Goal: Task Accomplishment & Management: Manage account settings

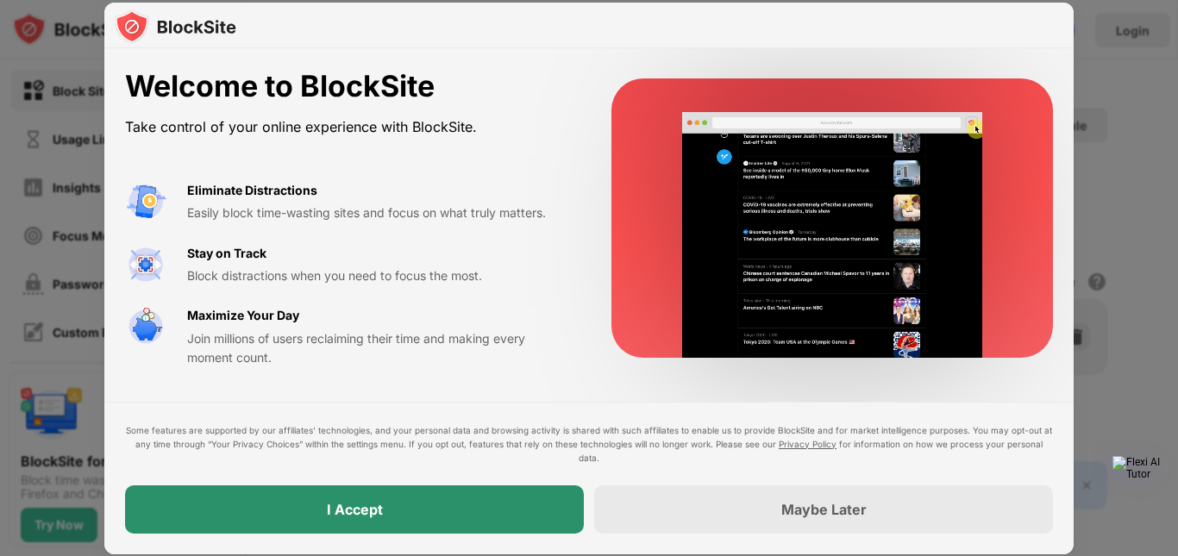
click at [450, 511] on div "I Accept" at bounding box center [354, 509] width 459 height 48
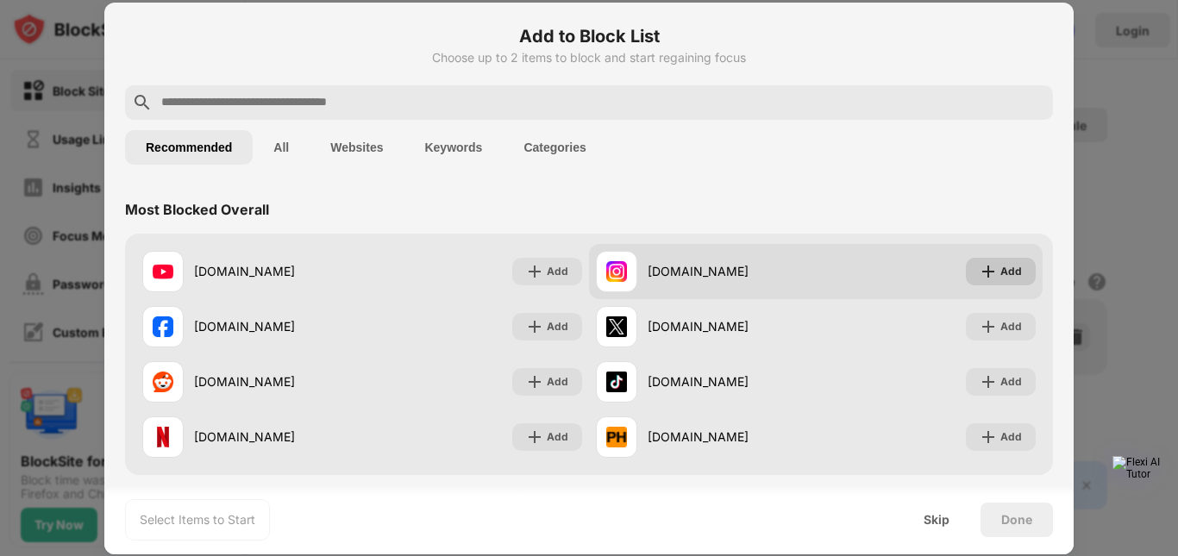
click at [1000, 268] on div "Add" at bounding box center [1011, 271] width 22 height 17
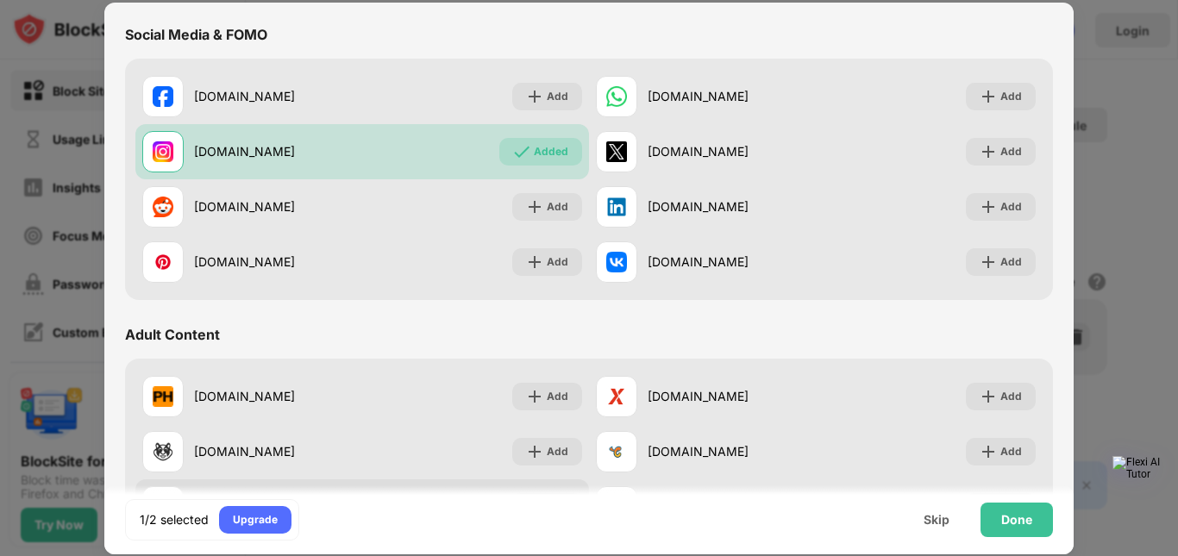
scroll to position [575, 0]
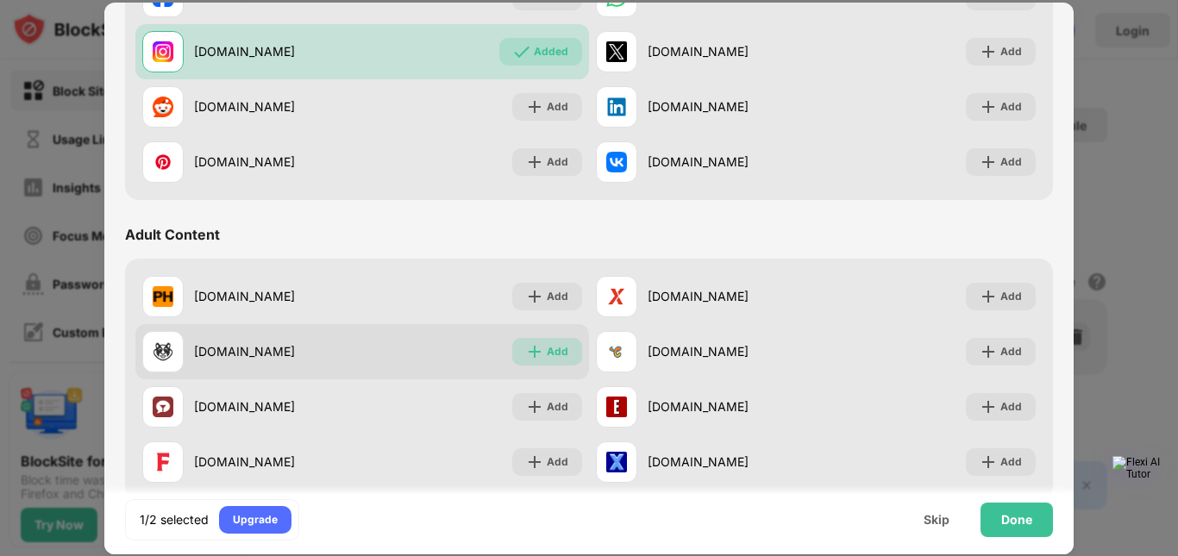
click at [559, 360] on div "Add" at bounding box center [547, 352] width 70 height 28
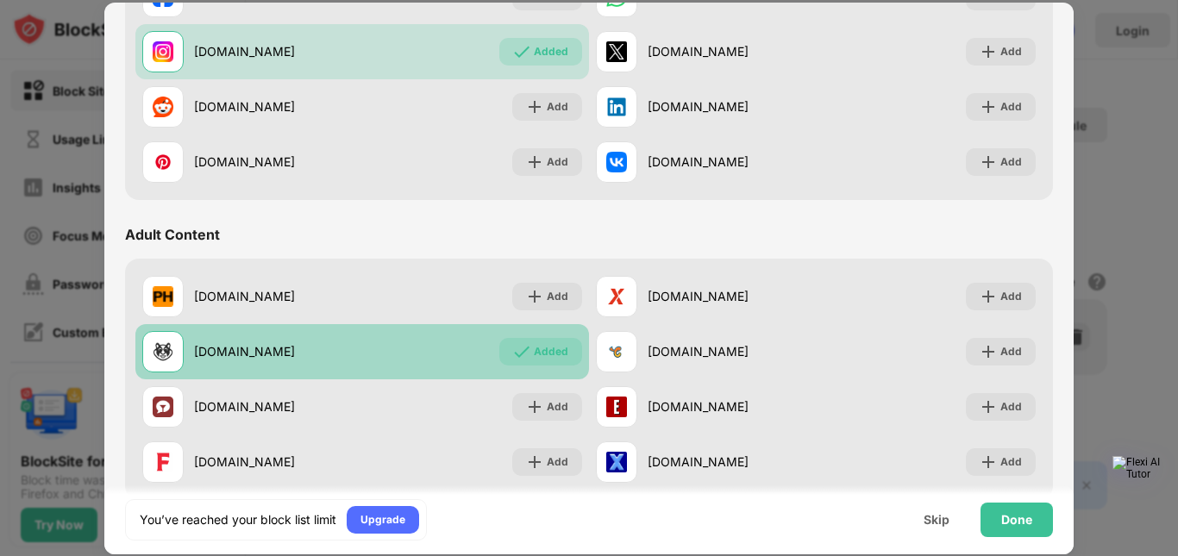
click at [541, 353] on div "Added" at bounding box center [551, 351] width 34 height 17
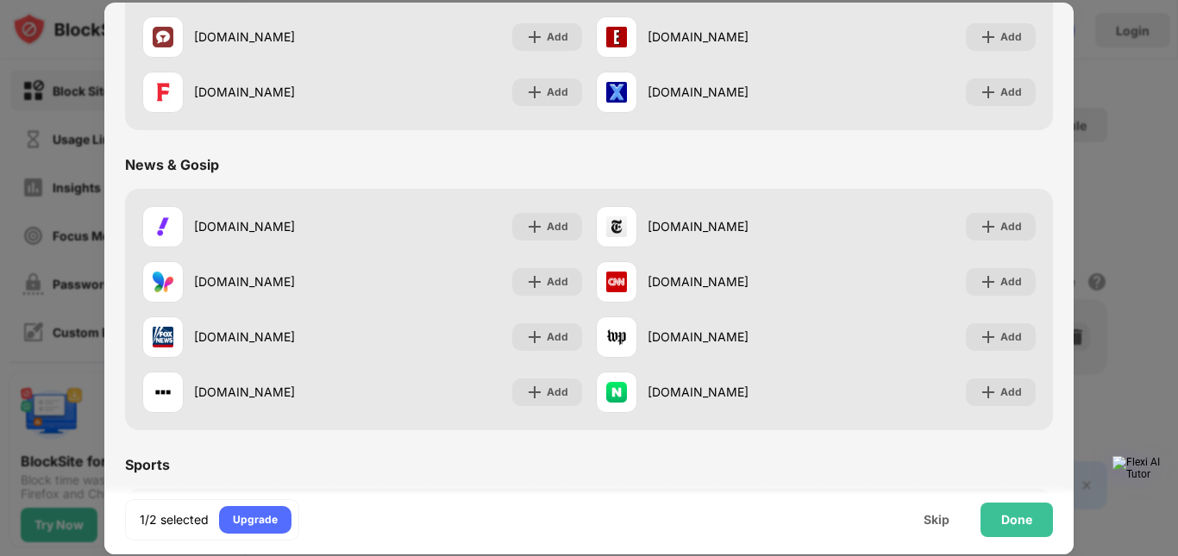
scroll to position [0, 0]
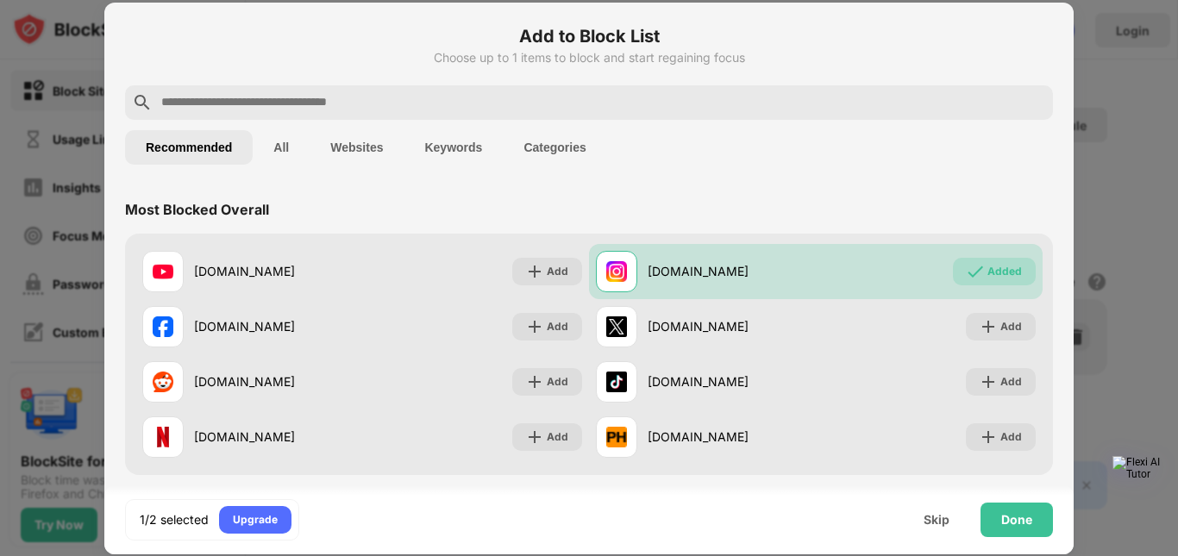
click at [311, 108] on input "text" at bounding box center [603, 102] width 886 height 21
click at [506, 96] on input "text" at bounding box center [603, 102] width 886 height 21
paste input "**********"
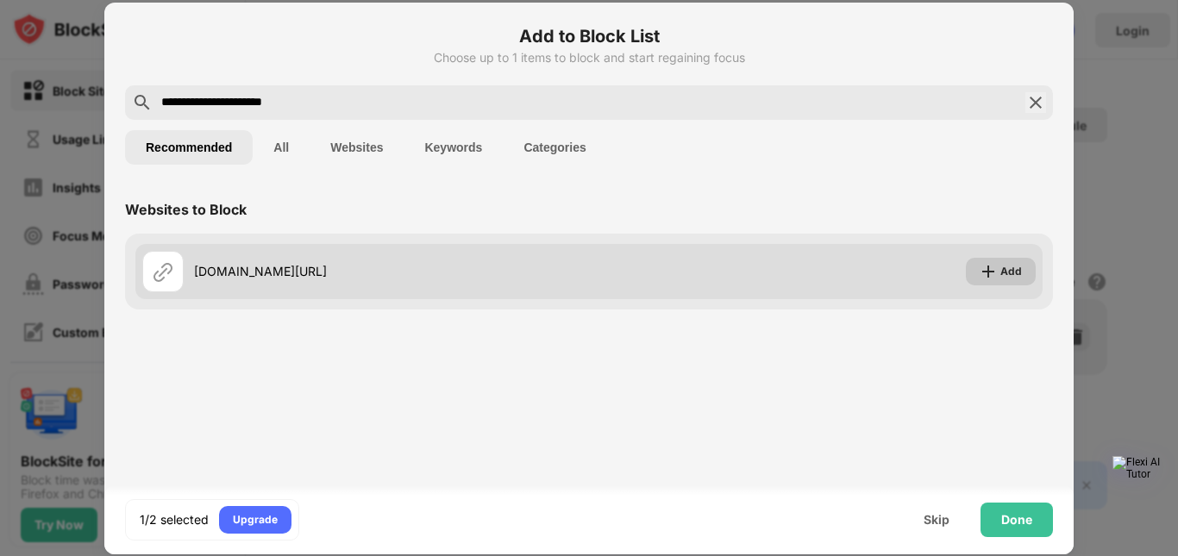
type input "**********"
click at [1001, 275] on div "Add" at bounding box center [1001, 272] width 70 height 28
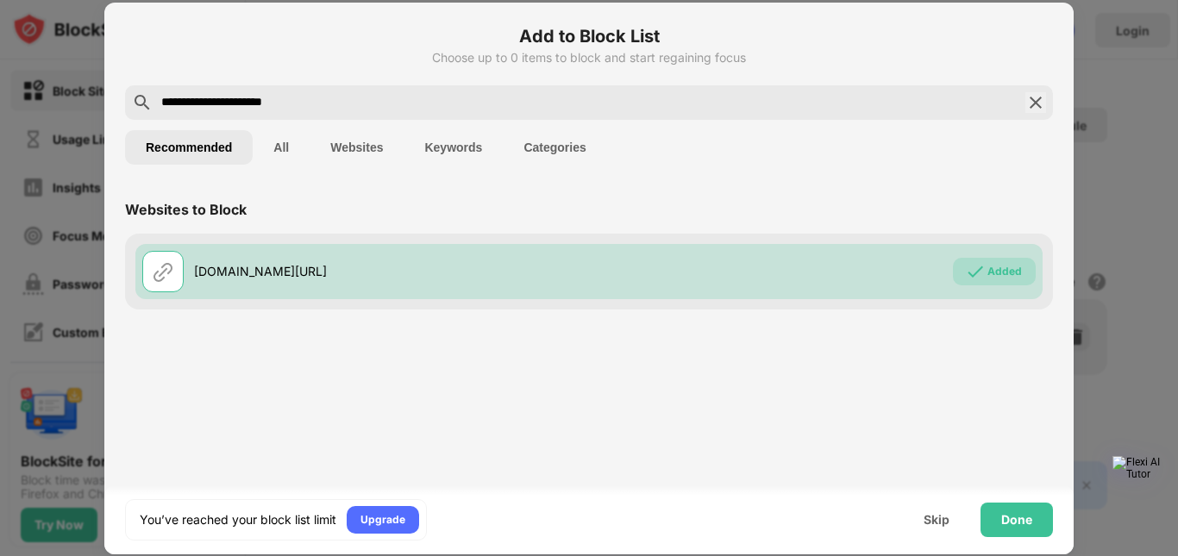
click at [353, 147] on button "Websites" at bounding box center [357, 147] width 94 height 34
click at [354, 150] on button "Websites" at bounding box center [357, 147] width 94 height 34
click at [997, 514] on div "Done" at bounding box center [1016, 520] width 72 height 34
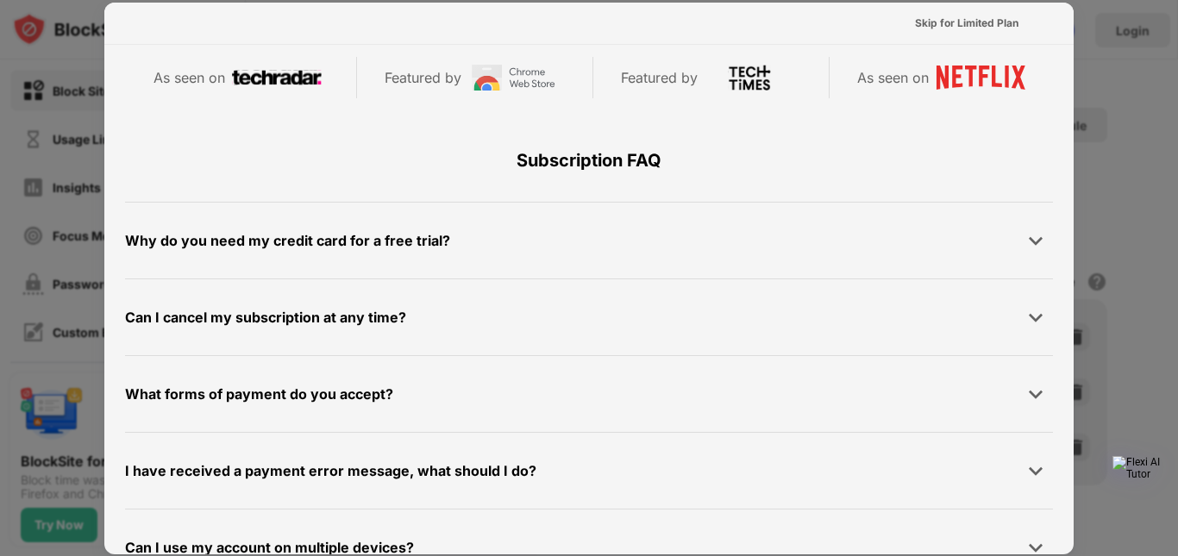
scroll to position [841, 0]
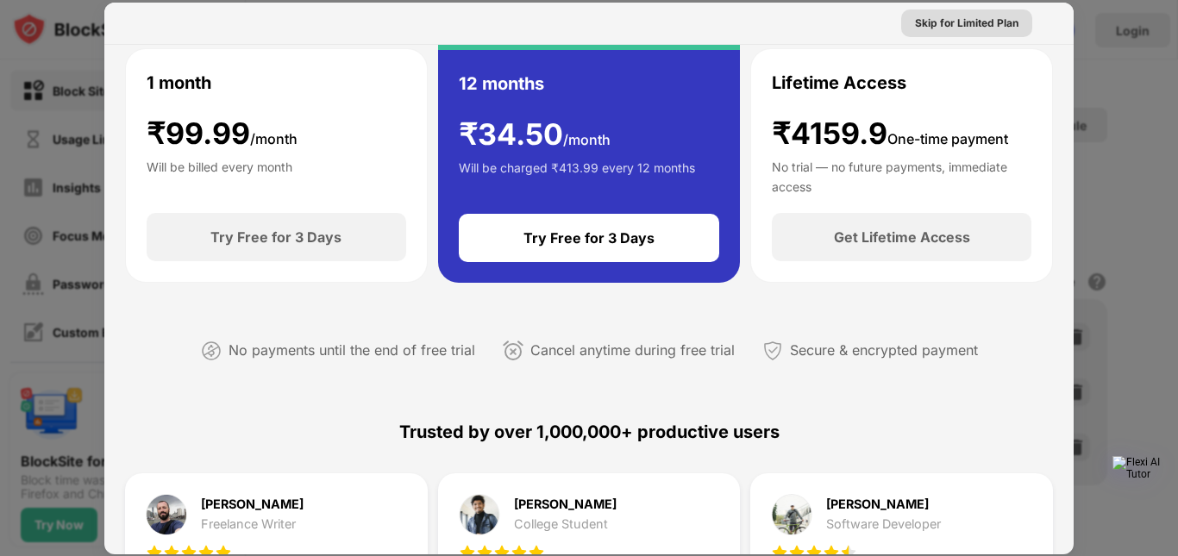
click at [924, 22] on div "Skip for Limited Plan" at bounding box center [966, 23] width 103 height 17
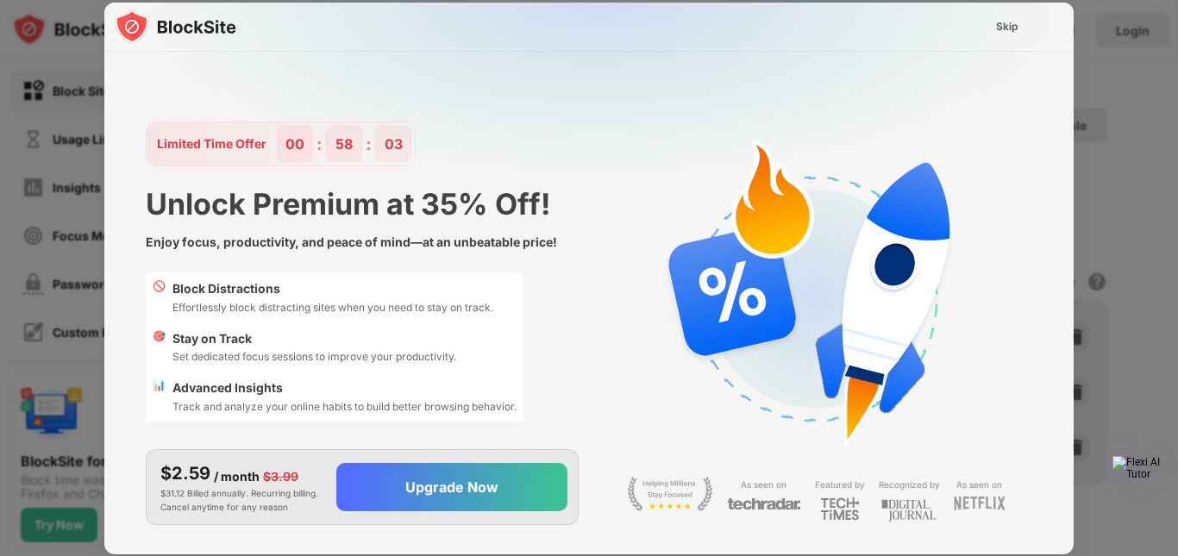
scroll to position [0, 0]
click at [1009, 22] on div "Skip" at bounding box center [1007, 26] width 22 height 17
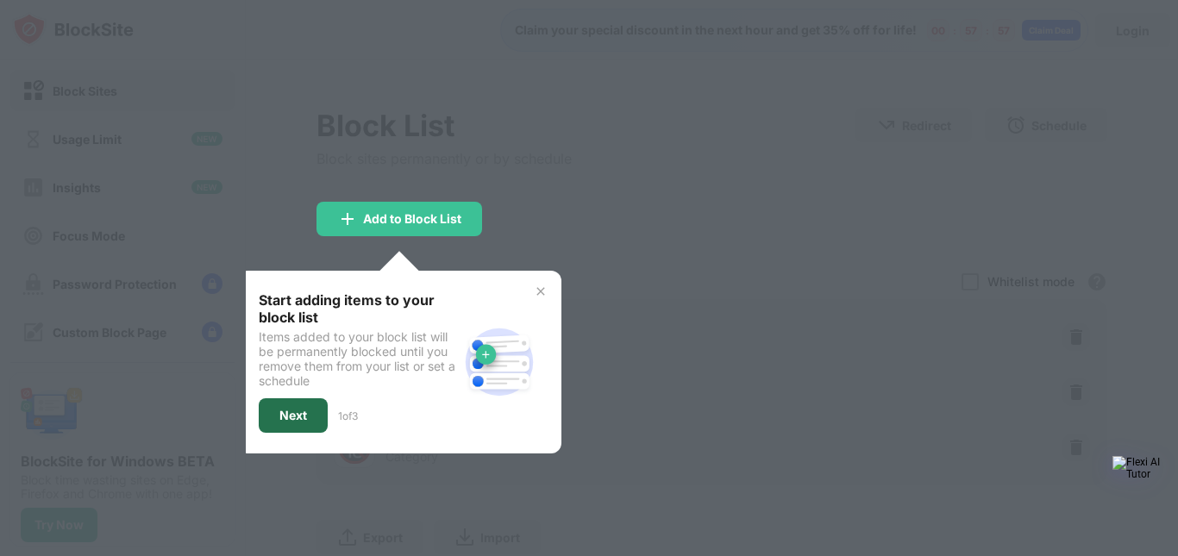
click at [297, 404] on div "Next" at bounding box center [293, 415] width 69 height 34
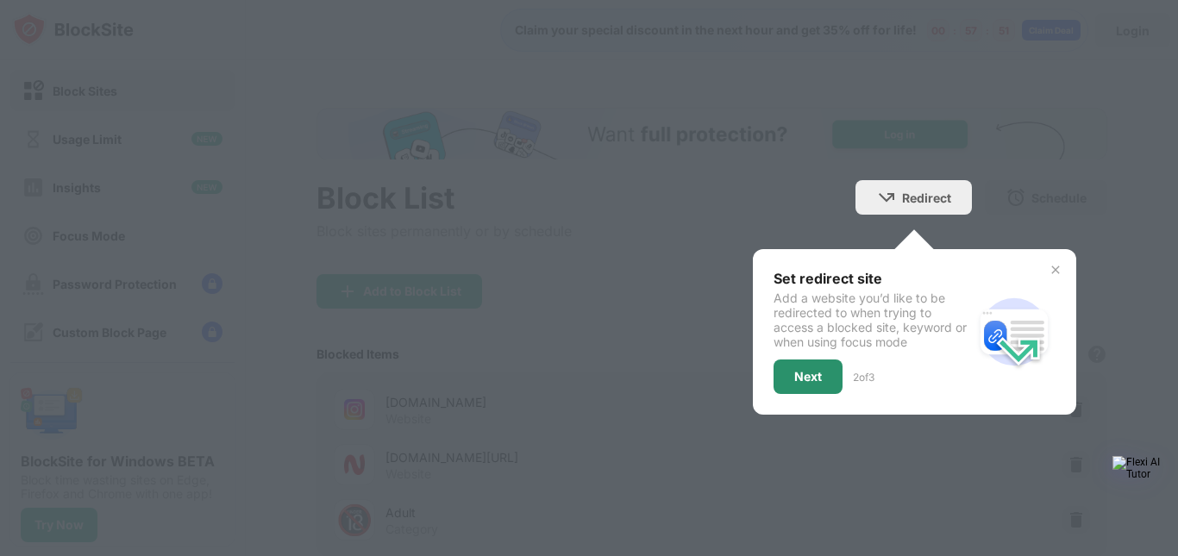
click at [802, 374] on div "Next" at bounding box center [808, 377] width 28 height 14
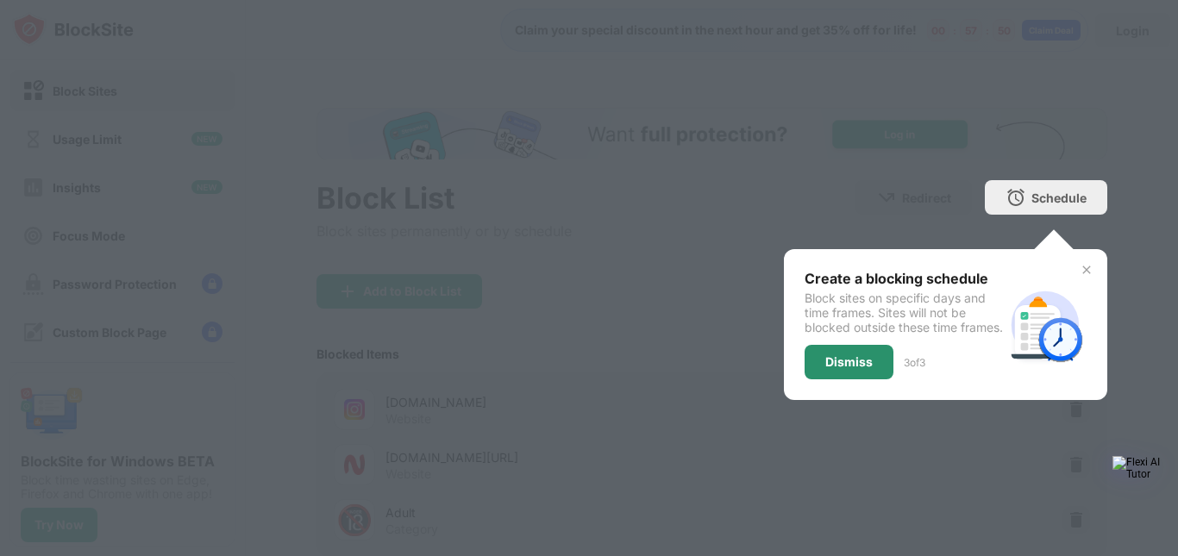
click at [852, 369] on div "Dismiss" at bounding box center [848, 362] width 47 height 14
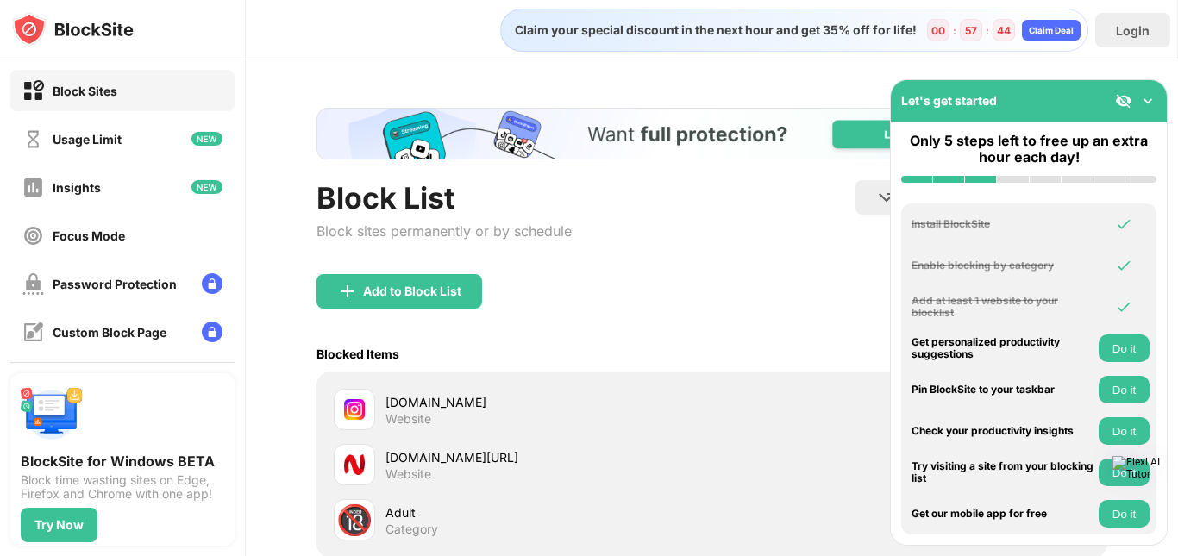
click at [1116, 350] on button "Do it" at bounding box center [1123, 349] width 51 height 28
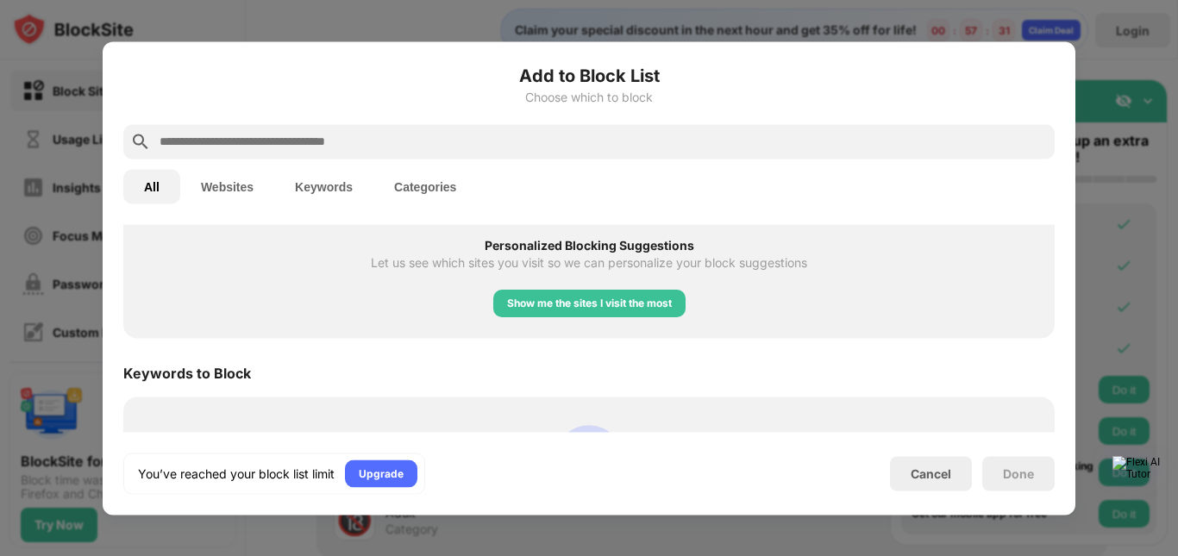
scroll to position [718, 0]
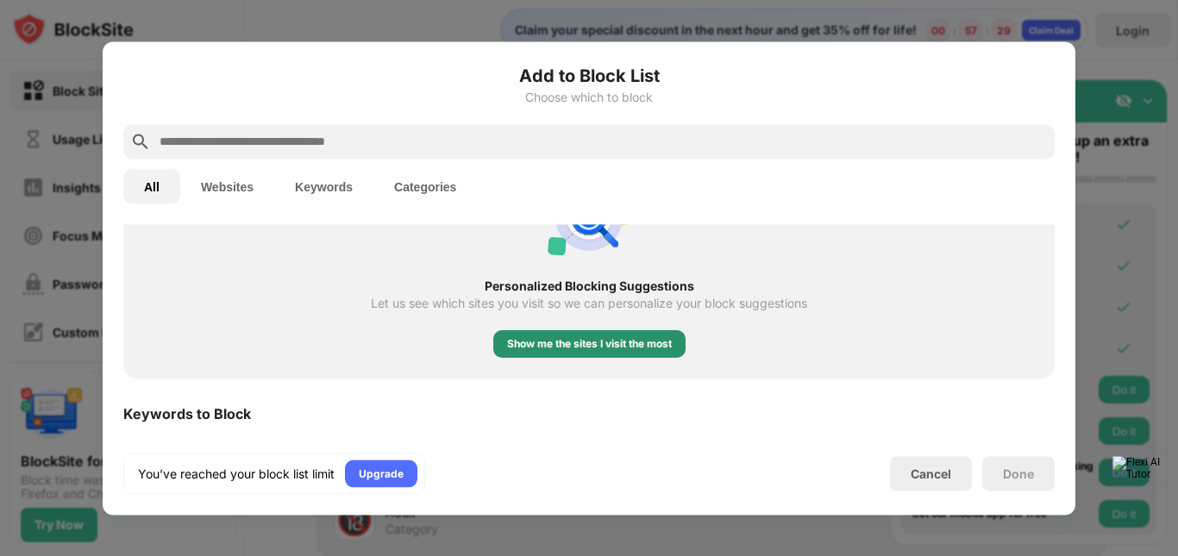
click at [650, 351] on div "Show me the sites I visit the most" at bounding box center [589, 343] width 165 height 17
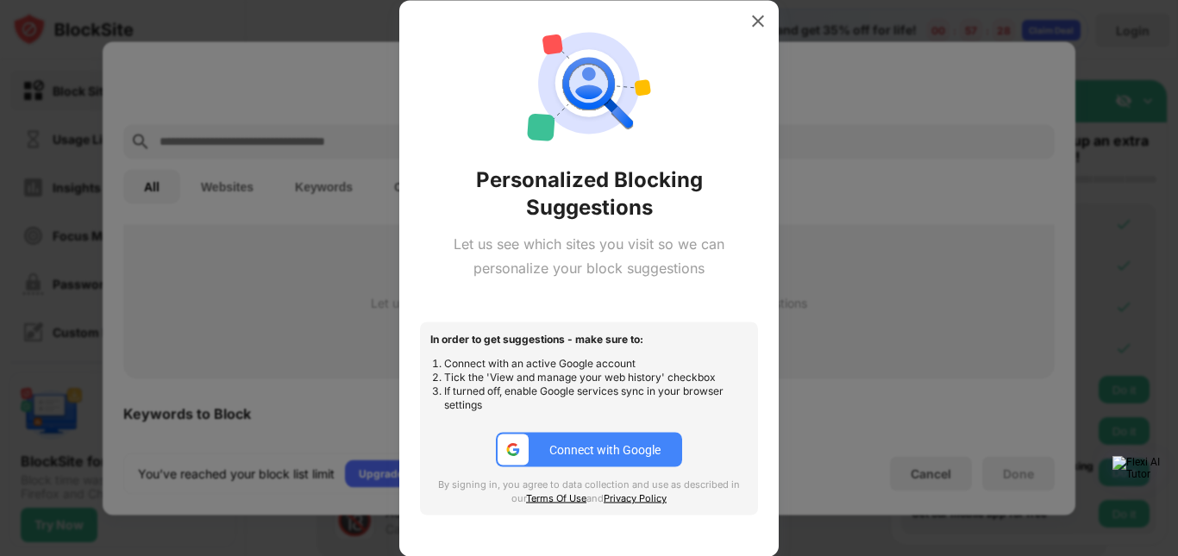
click at [626, 440] on button "Connect with Google" at bounding box center [589, 450] width 186 height 34
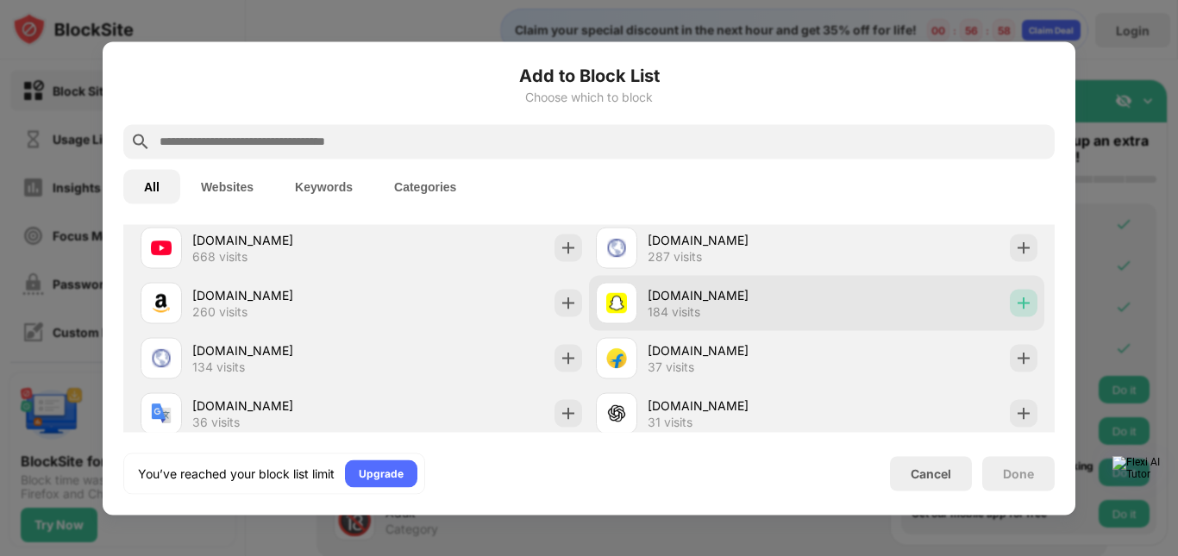
click at [1021, 304] on div at bounding box center [1024, 303] width 28 height 28
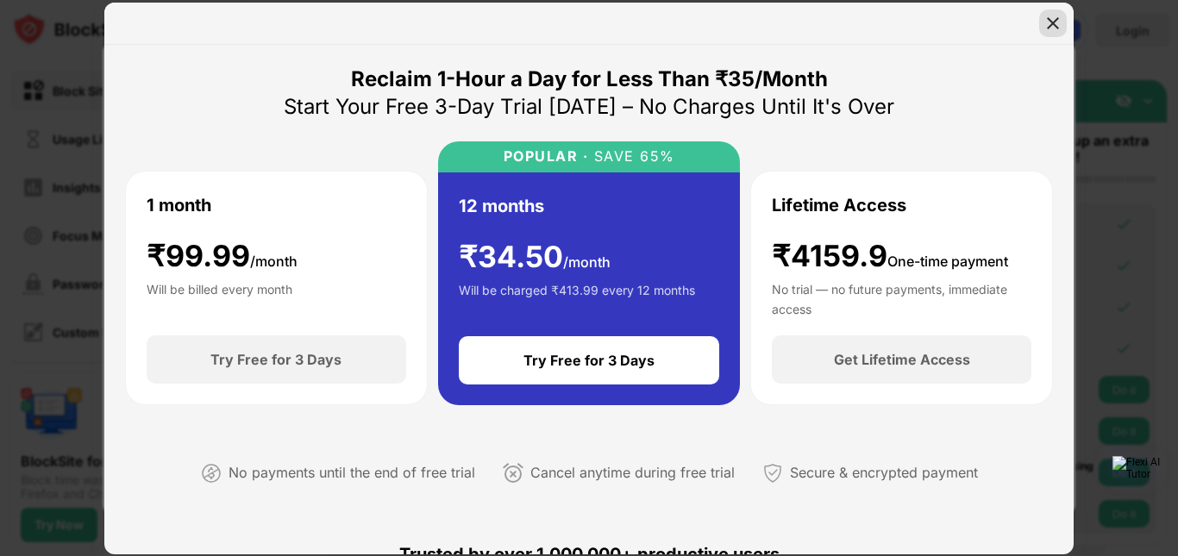
click at [1052, 23] on img at bounding box center [1052, 23] width 17 height 17
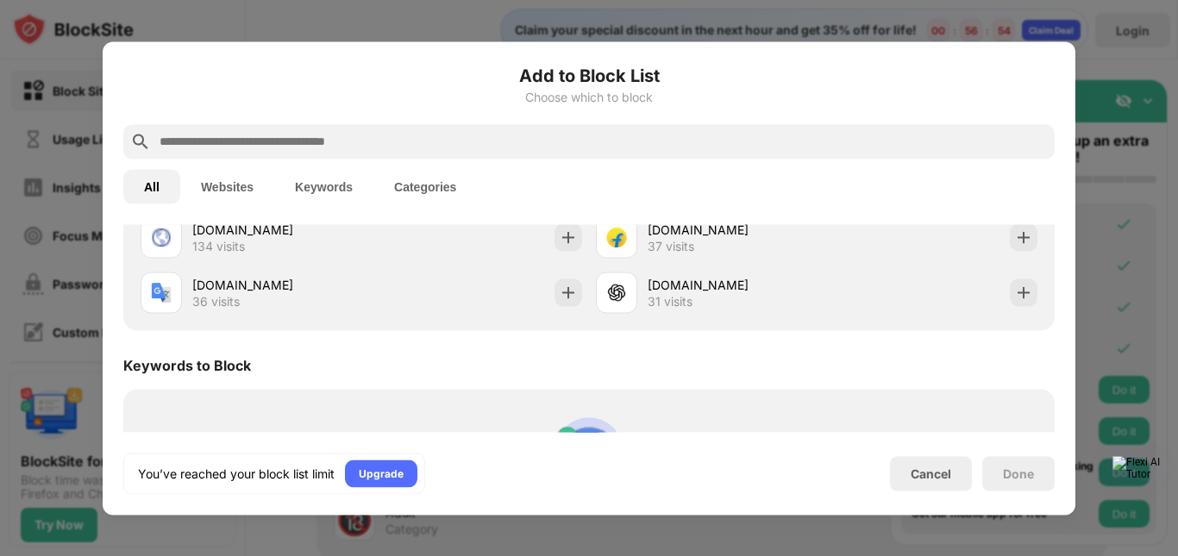
scroll to position [972, 0]
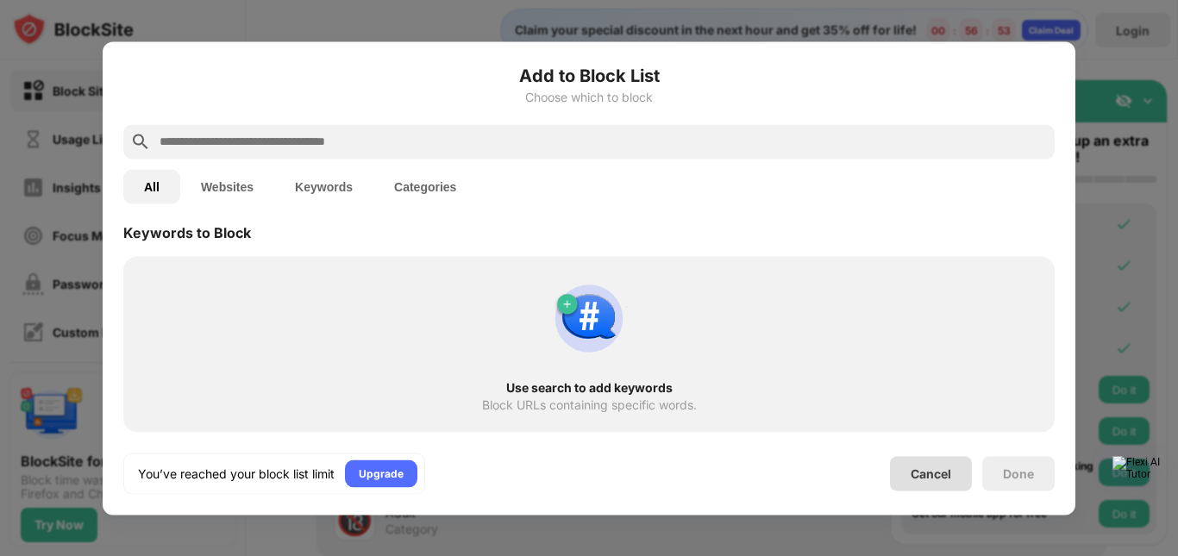
click at [950, 479] on div "Cancel" at bounding box center [930, 473] width 41 height 15
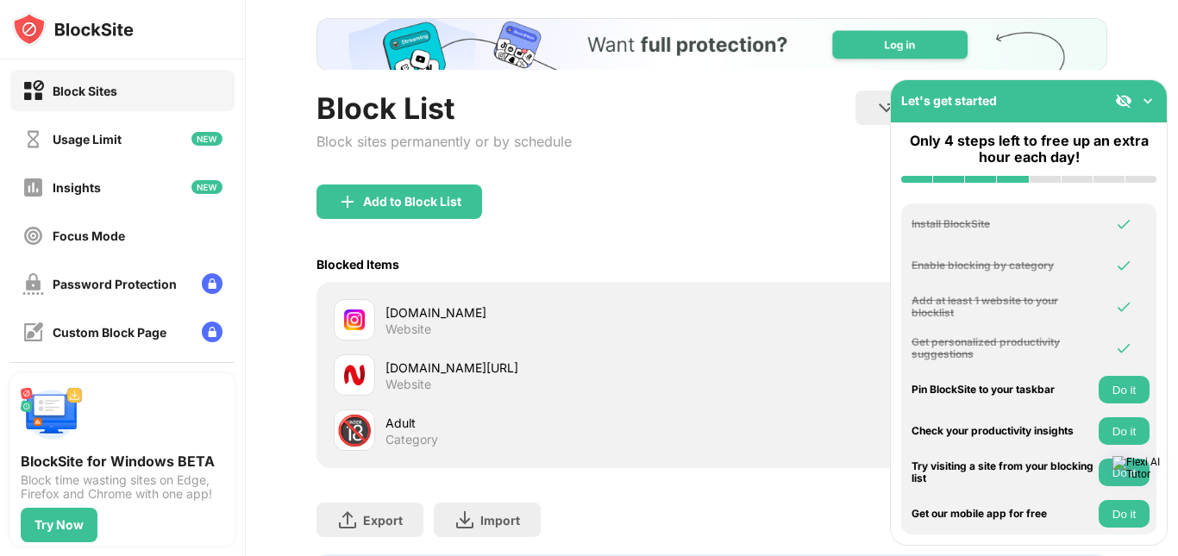
scroll to position [144, 0]
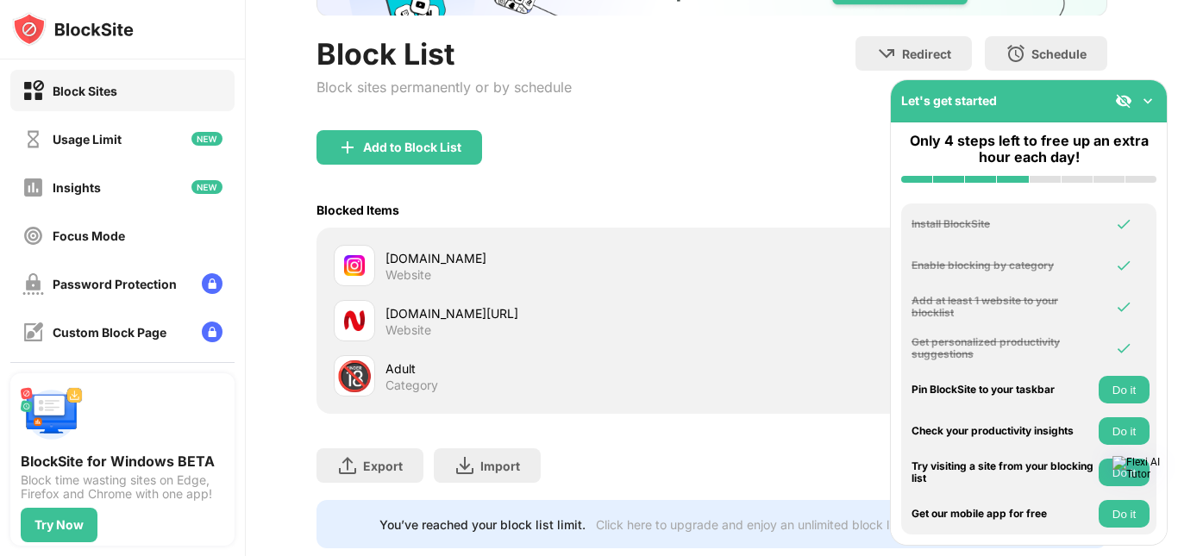
click at [1123, 391] on button "Do it" at bounding box center [1123, 390] width 51 height 28
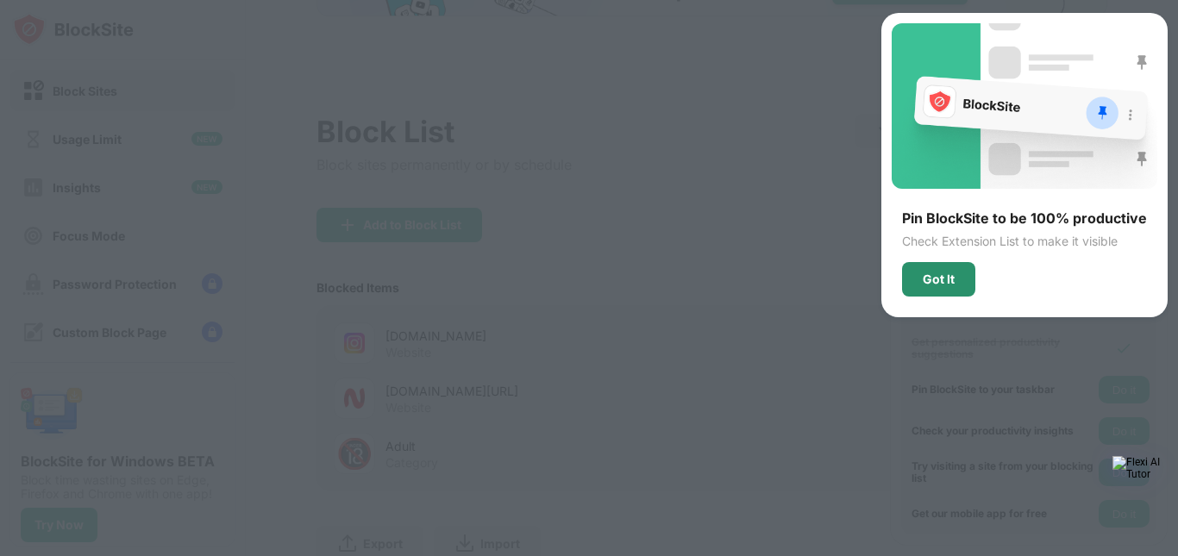
scroll to position [0, 0]
click at [948, 283] on div "Got It" at bounding box center [939, 279] width 32 height 14
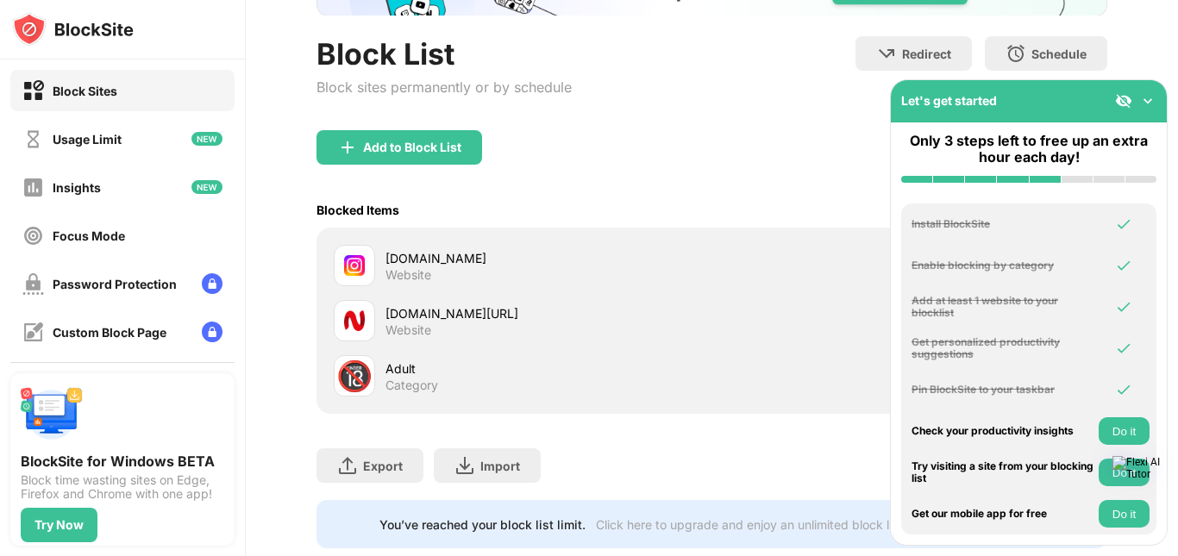
drag, startPoint x: 1112, startPoint y: 340, endPoint x: 1129, endPoint y: 355, distance: 23.2
click at [1112, 340] on div "Get personalized productivity suggestions" at bounding box center [1028, 348] width 255 height 25
click at [1115, 433] on button "Do it" at bounding box center [1123, 431] width 51 height 28
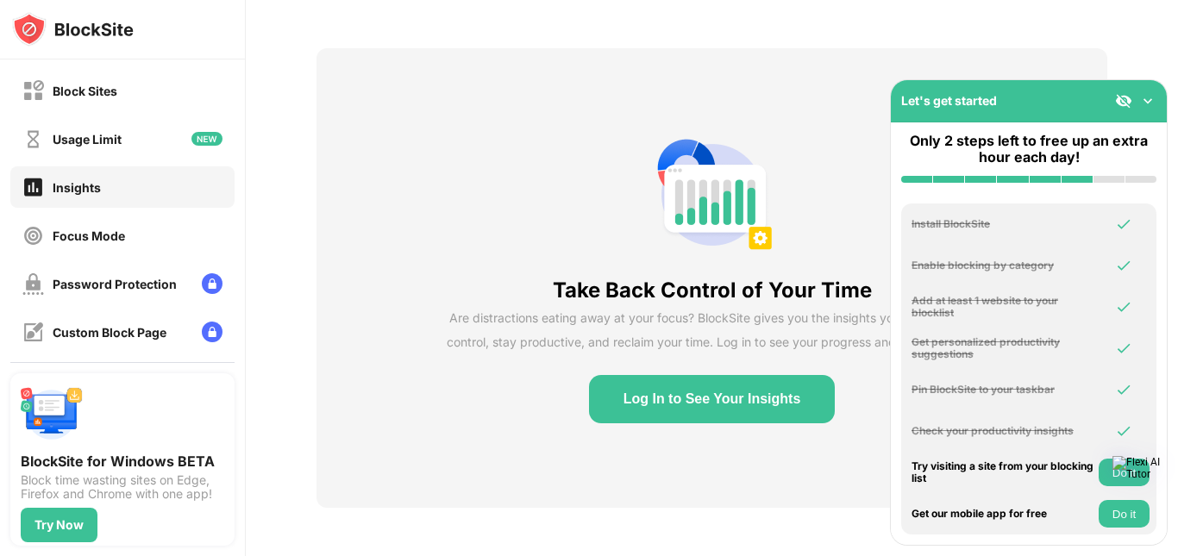
click at [749, 401] on button "Log In to See Your Insights" at bounding box center [712, 399] width 247 height 48
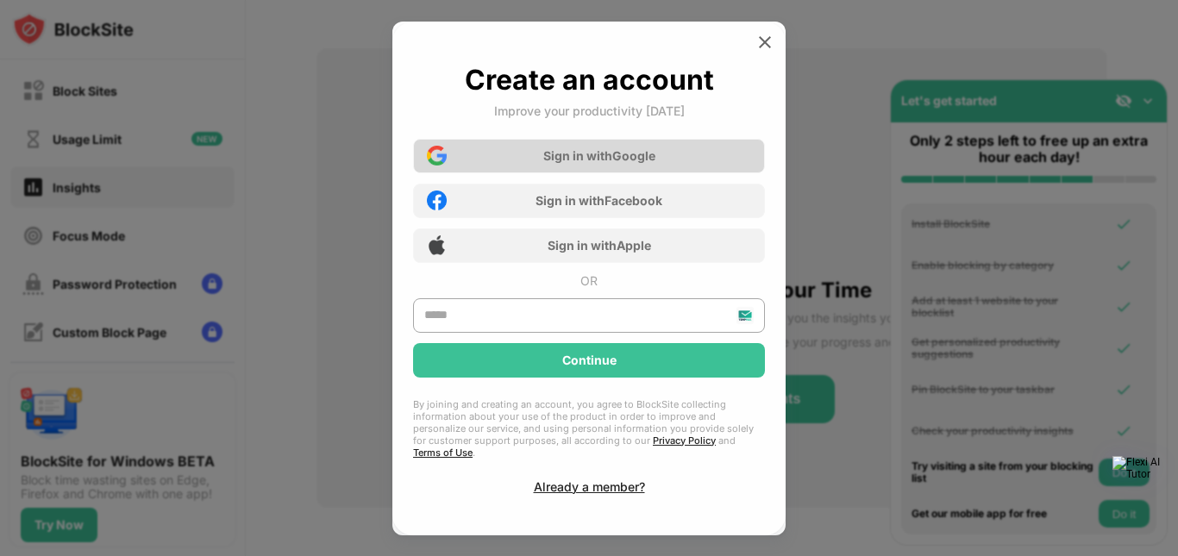
click at [606, 172] on div "Sign in with Google" at bounding box center [589, 156] width 352 height 34
click at [679, 168] on div "Sign in with Google" at bounding box center [589, 156] width 352 height 34
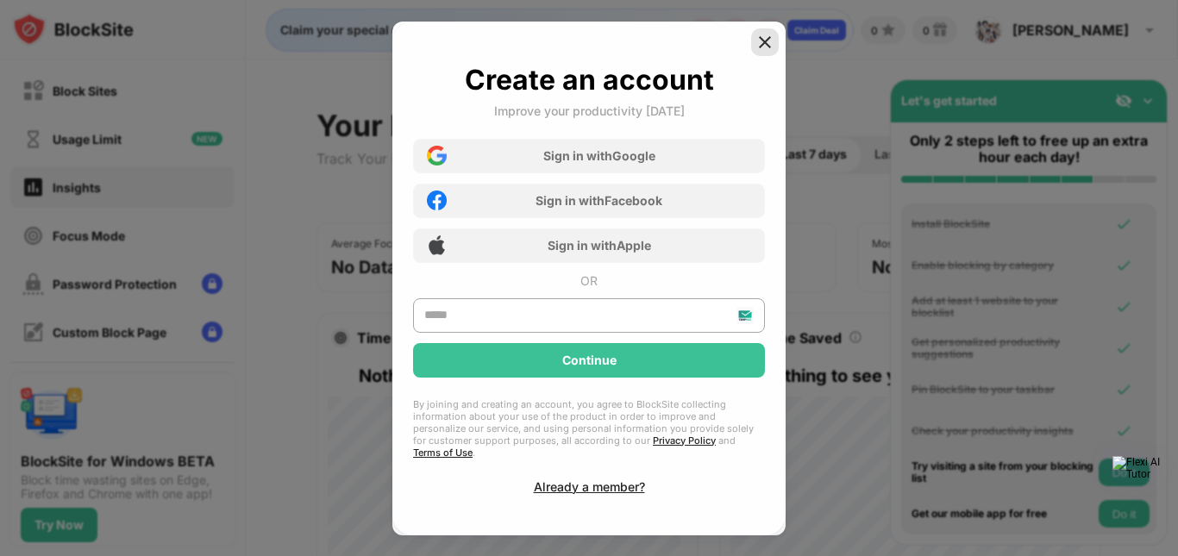
click at [773, 51] on img at bounding box center [764, 42] width 17 height 17
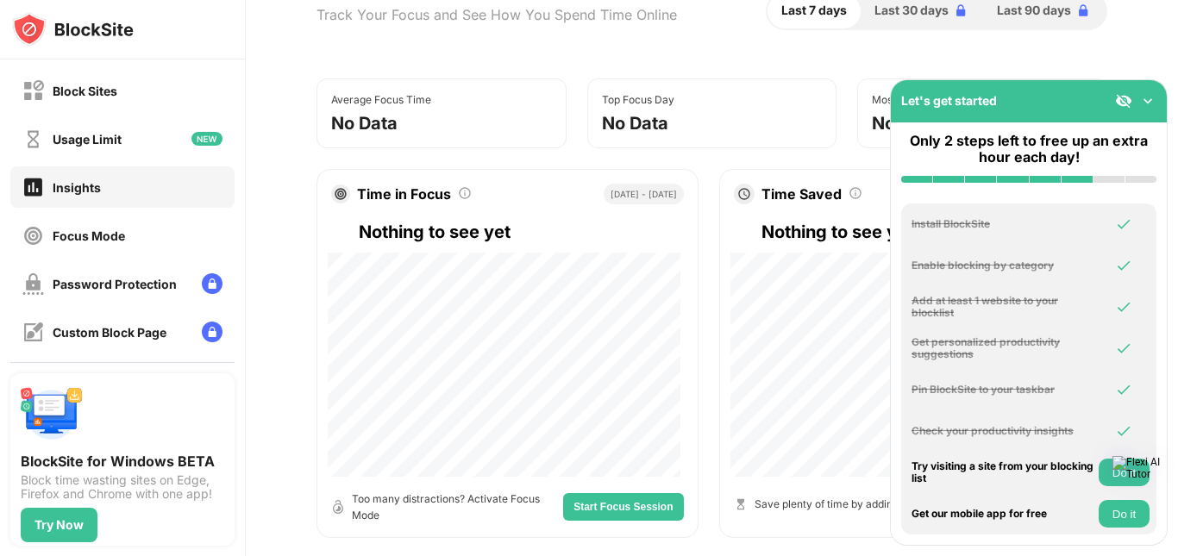
scroll to position [287, 0]
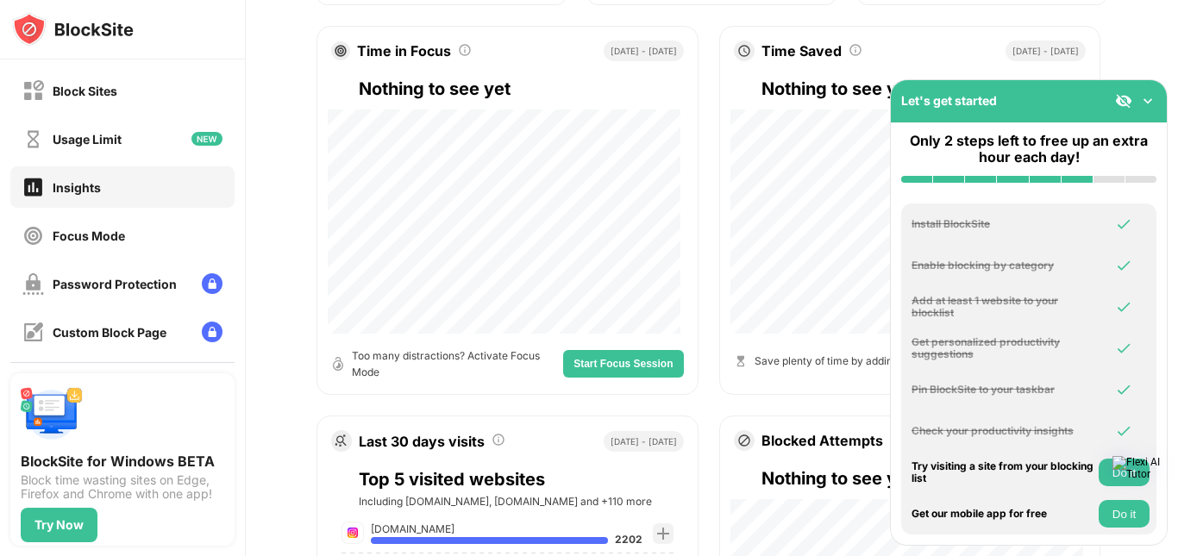
click at [669, 359] on button "Start Focus Session" at bounding box center [623, 364] width 120 height 28
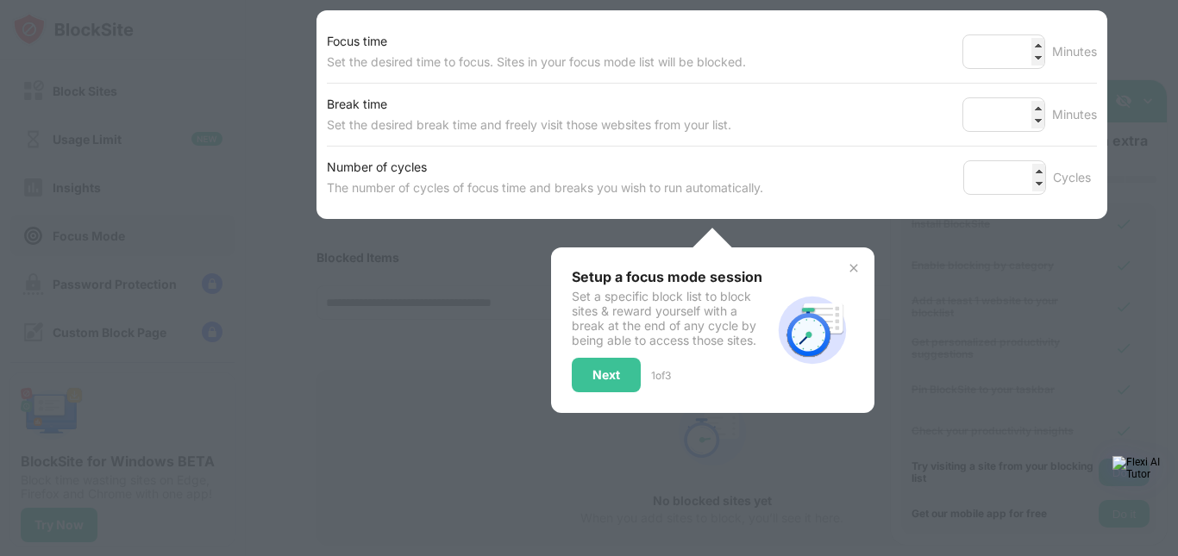
click at [851, 269] on img at bounding box center [854, 268] width 14 height 14
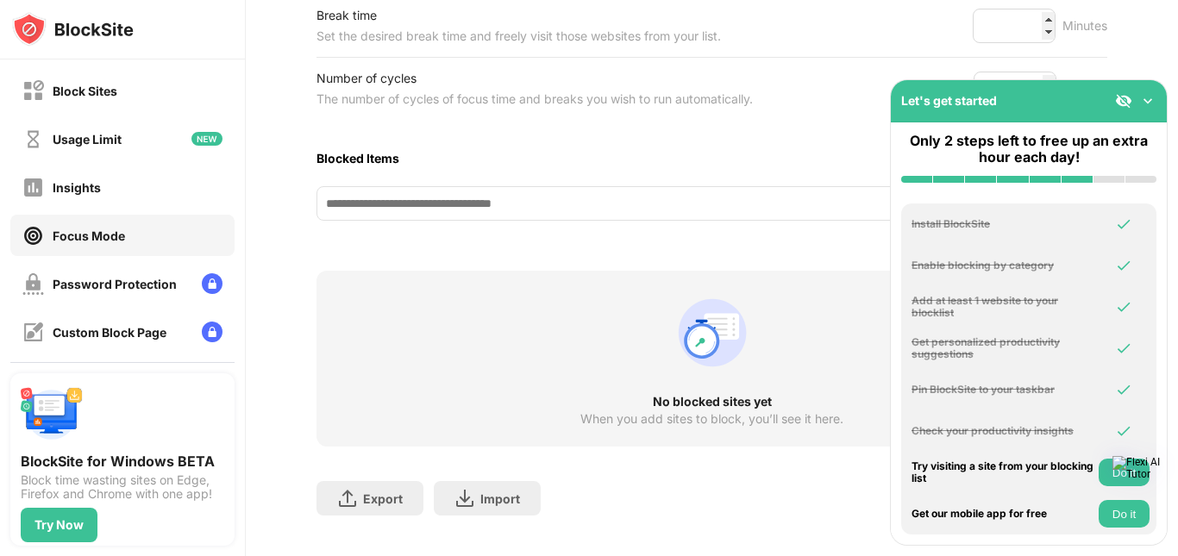
scroll to position [404, 0]
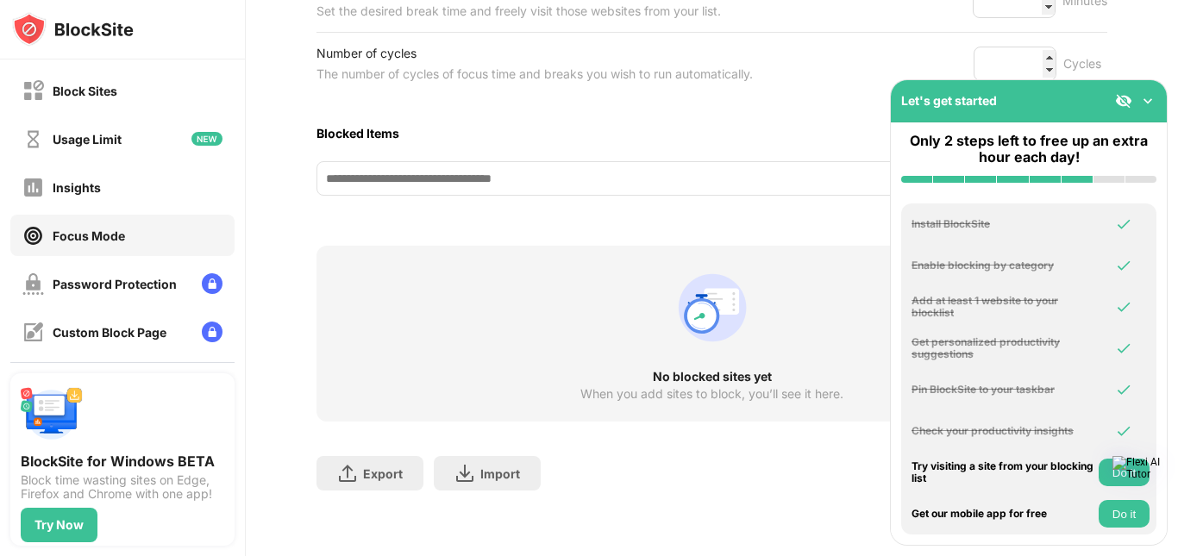
click at [1104, 468] on button "Do it" at bounding box center [1123, 473] width 51 height 28
click at [1119, 524] on button "Do it" at bounding box center [1123, 514] width 51 height 28
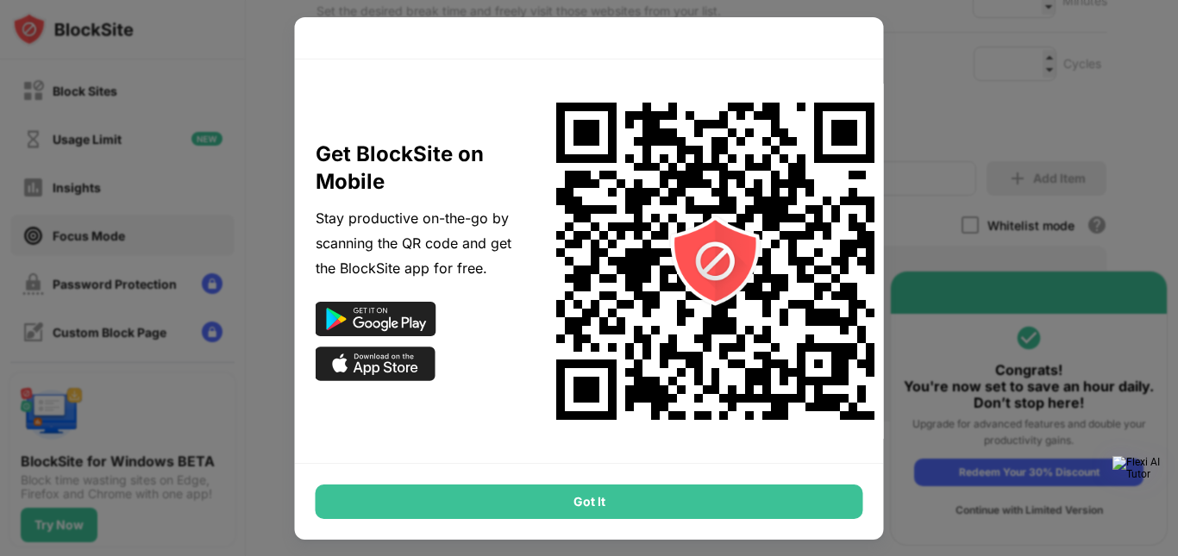
click at [813, 494] on div "Got It" at bounding box center [589, 502] width 547 height 34
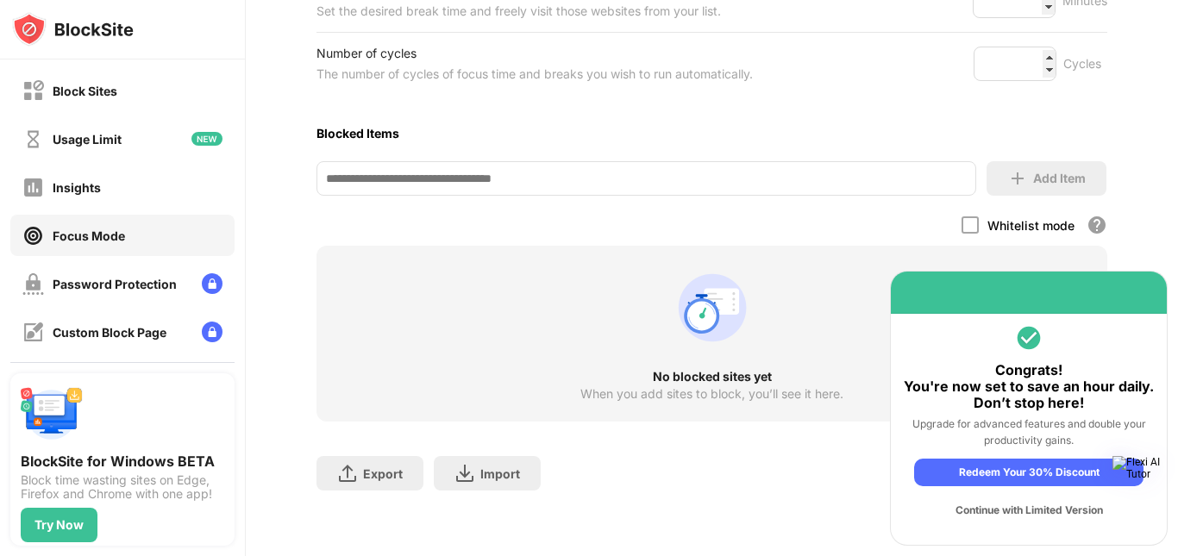
click at [1030, 511] on div "Continue with Limited Version" at bounding box center [1028, 511] width 229 height 28
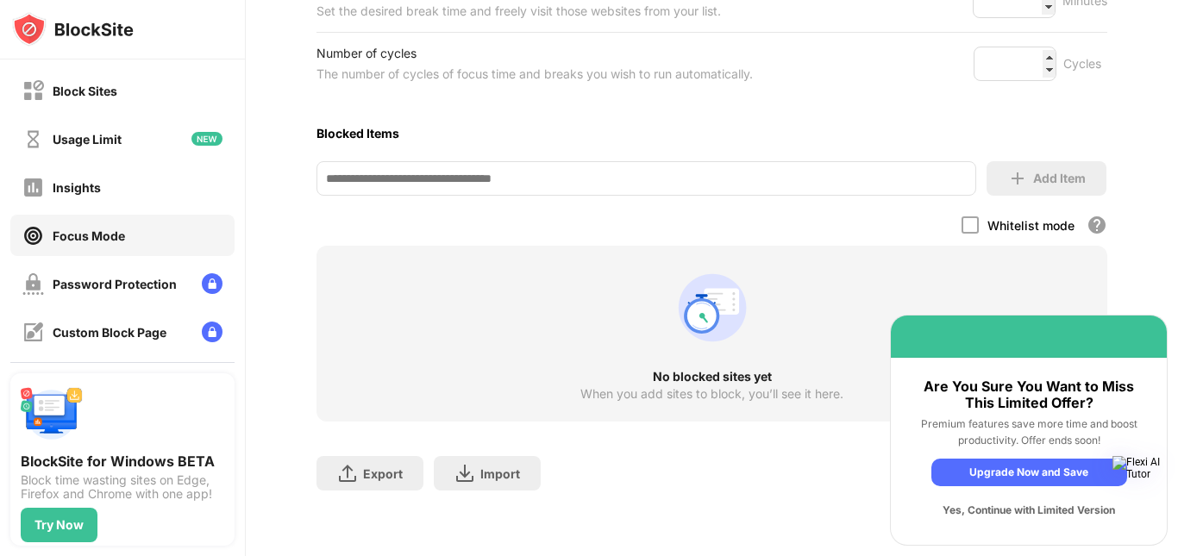
click at [958, 502] on div "Yes, Continue with Limited Version" at bounding box center [1029, 511] width 196 height 28
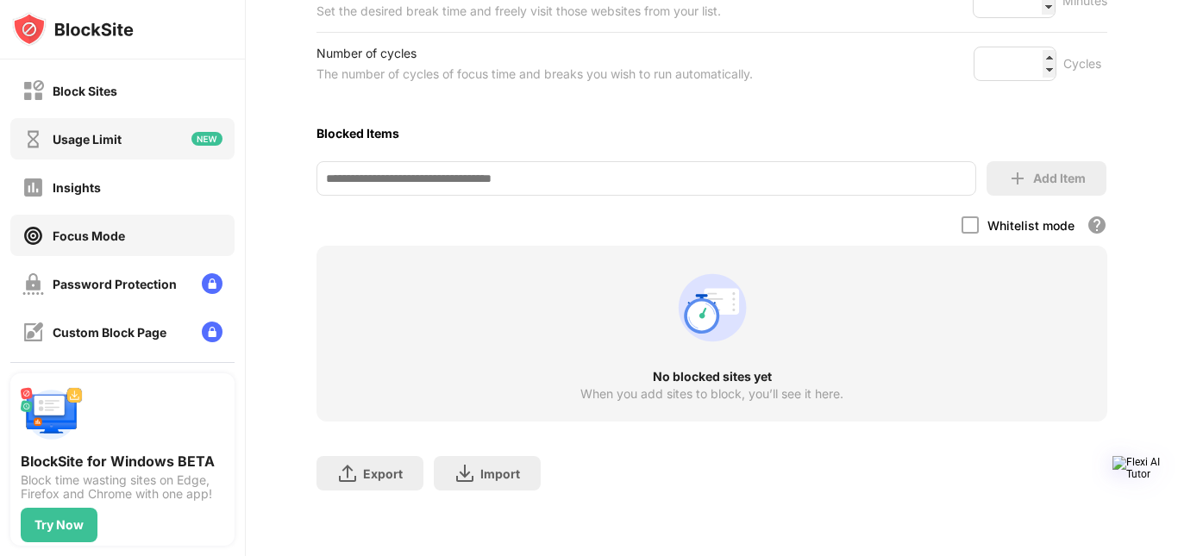
click at [97, 136] on div "Usage Limit" at bounding box center [87, 139] width 69 height 15
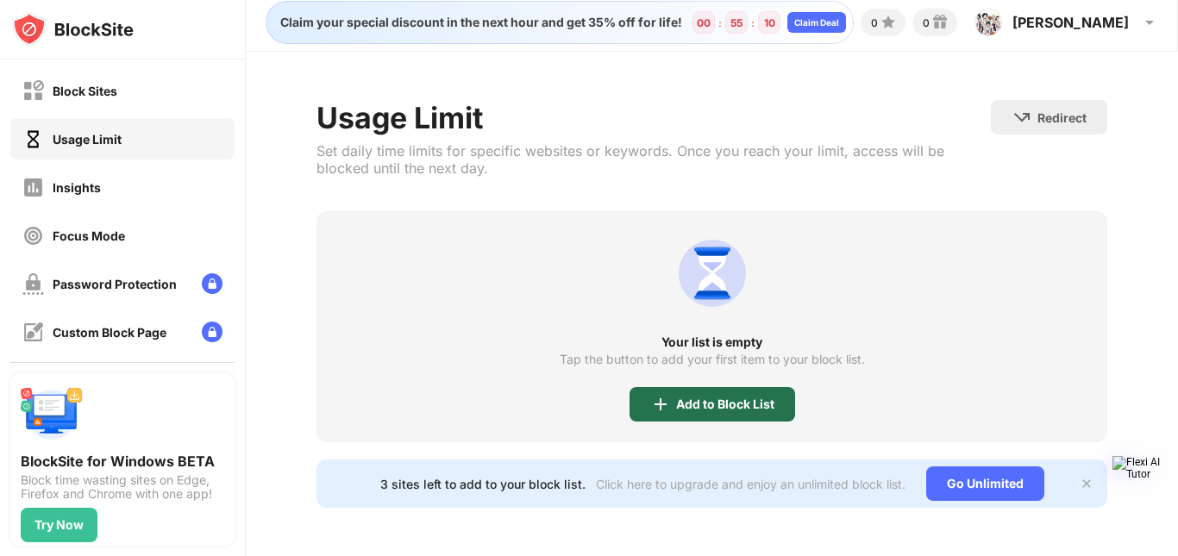
click at [676, 397] on div "Add to Block List" at bounding box center [725, 404] width 98 height 14
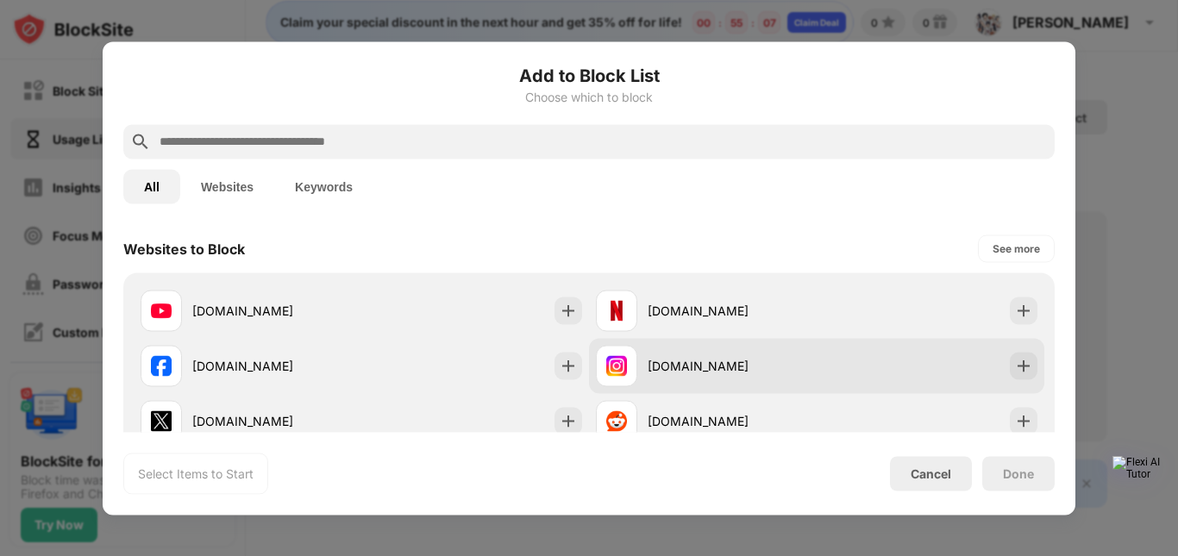
click at [870, 377] on div "[DOMAIN_NAME]" at bounding box center [816, 365] width 455 height 55
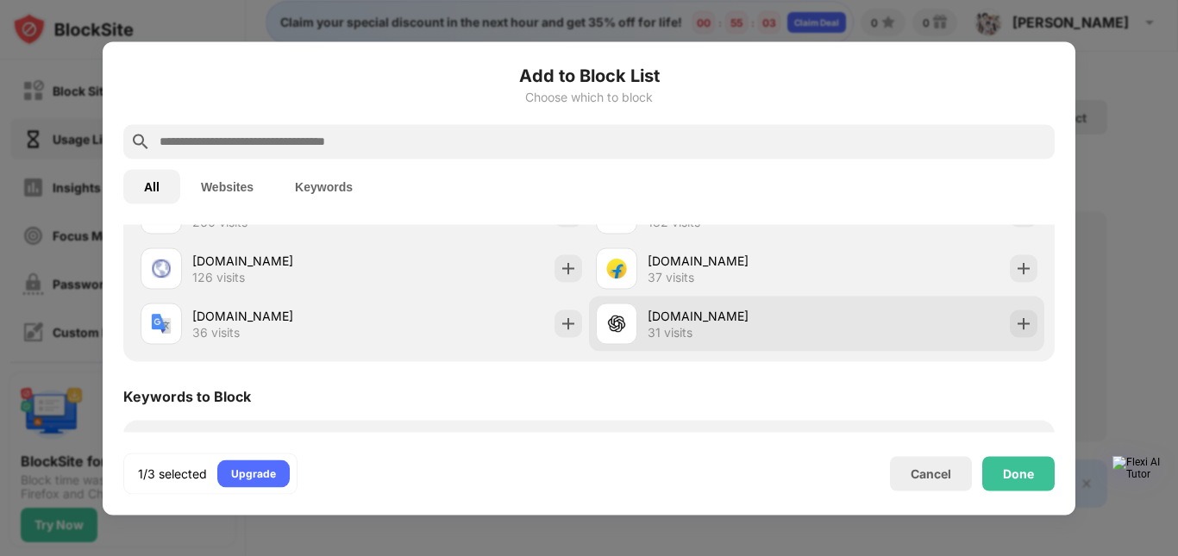
scroll to position [420, 0]
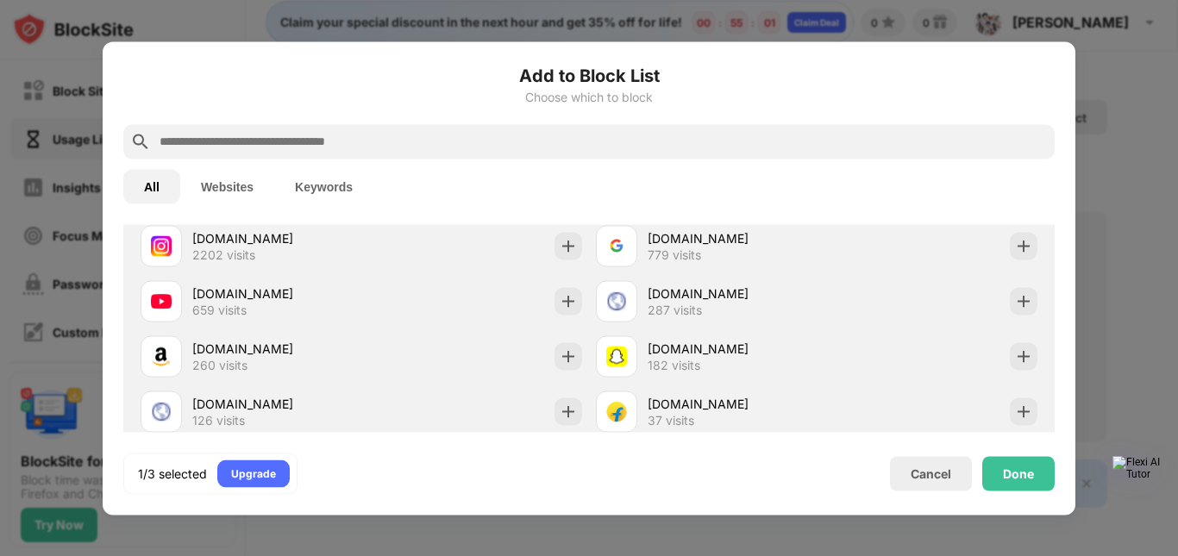
click at [529, 120] on div "Add to Block List Choose which to block" at bounding box center [588, 93] width 931 height 62
drag, startPoint x: 529, startPoint y: 120, endPoint x: 444, endPoint y: 190, distance: 110.3
click at [444, 190] on div "All Websites Keywords" at bounding box center [588, 186] width 931 height 55
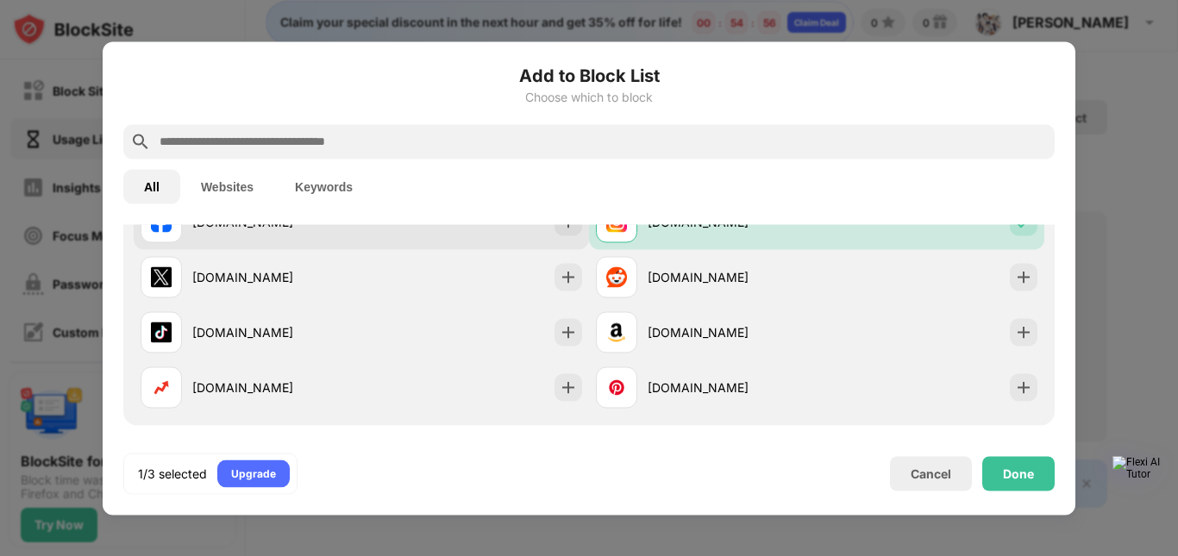
scroll to position [0, 0]
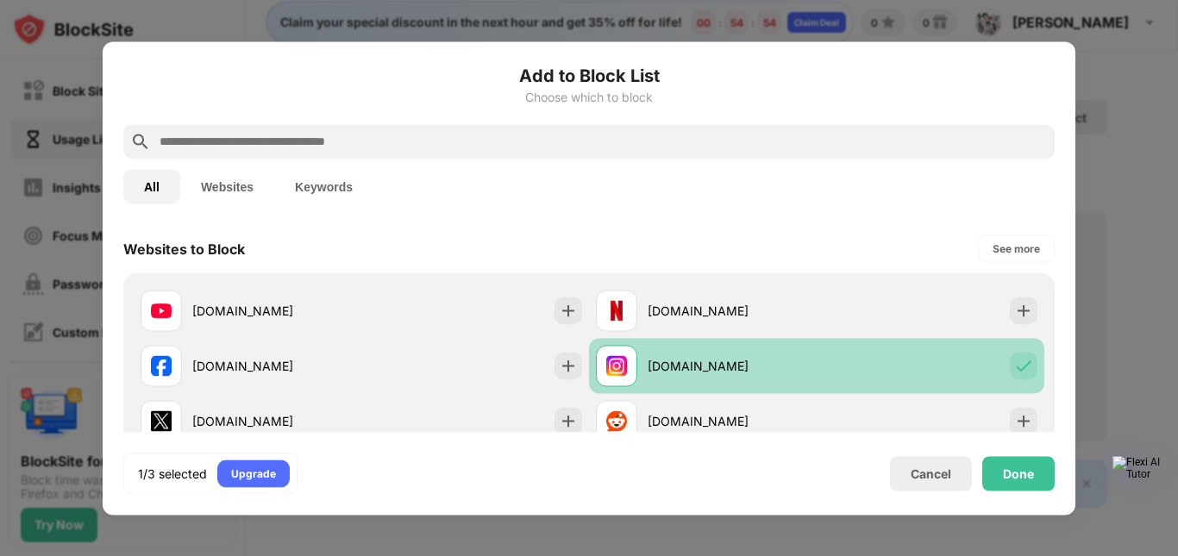
click at [700, 391] on div "[DOMAIN_NAME]" at bounding box center [816, 365] width 455 height 55
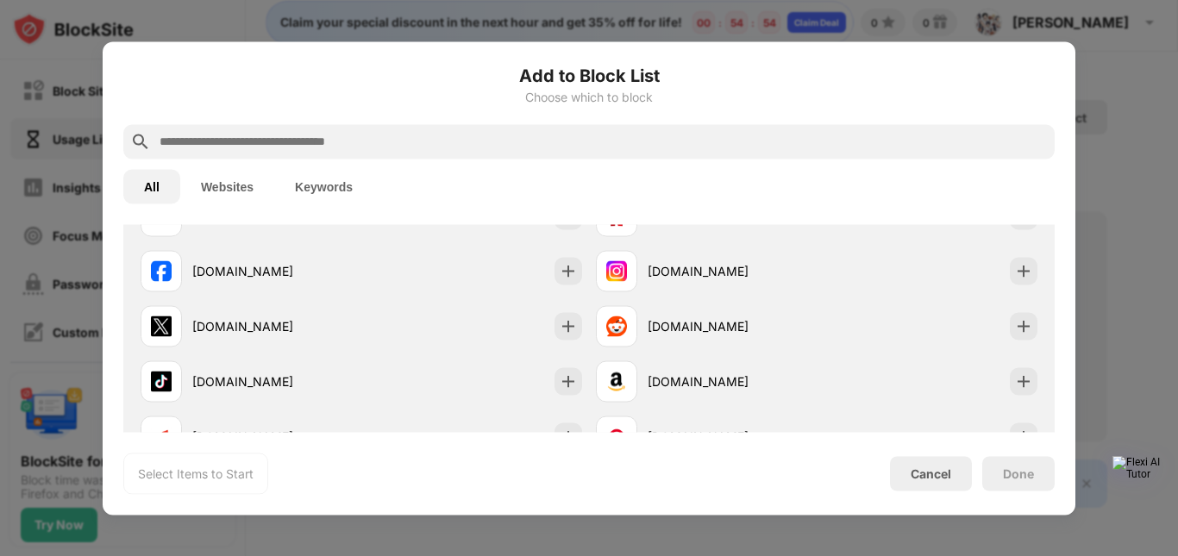
scroll to position [287, 0]
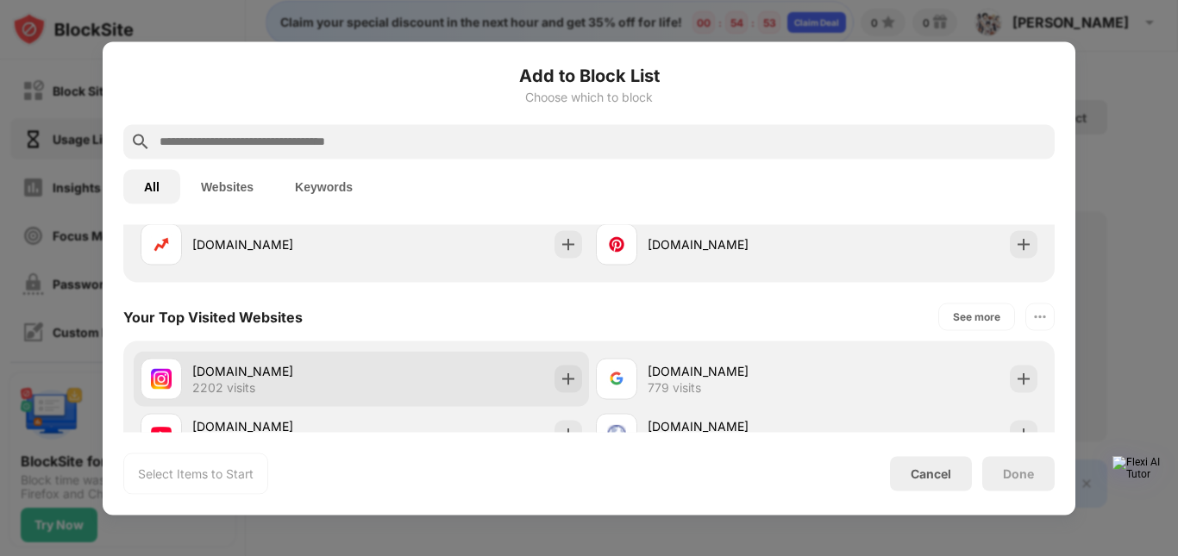
click at [511, 357] on div "[DOMAIN_NAME] 2202 visits" at bounding box center [361, 378] width 455 height 55
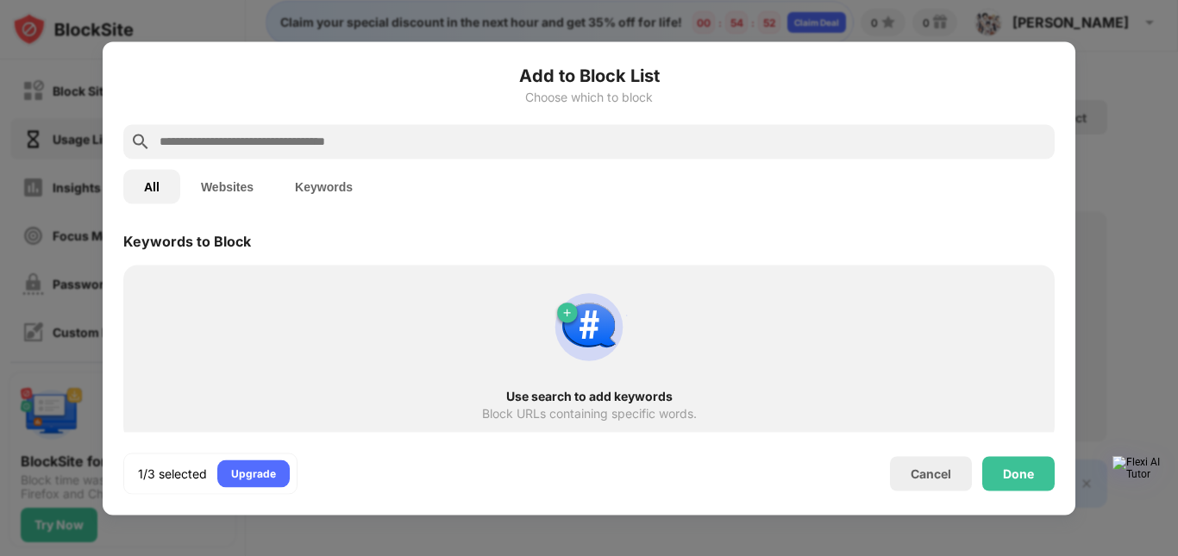
scroll to position [431, 0]
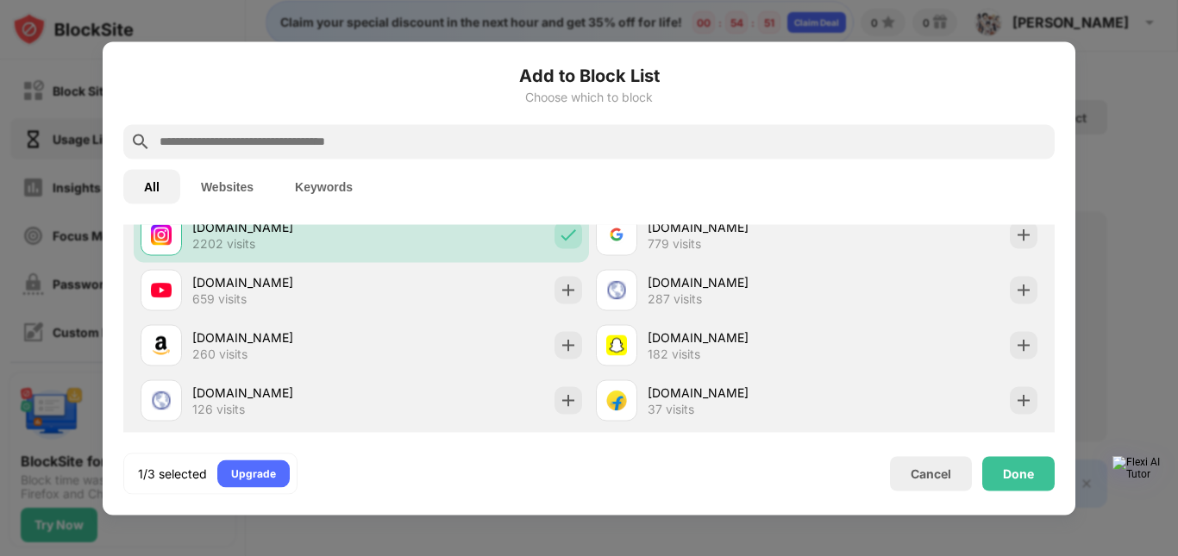
click at [505, 141] on input "text" at bounding box center [603, 141] width 890 height 21
paste input "**********"
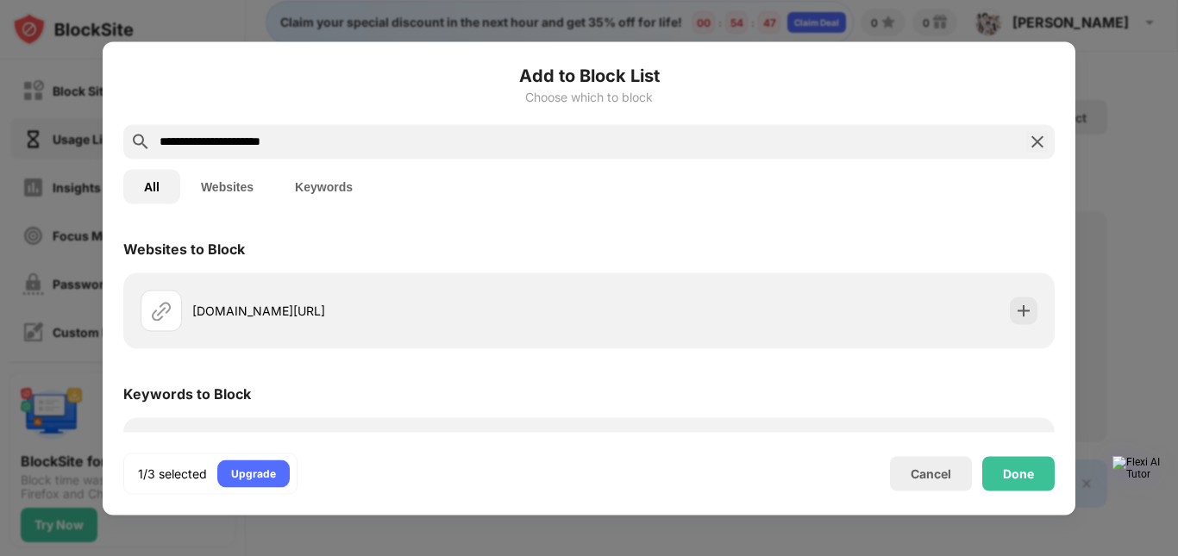
type input "**********"
click at [1025, 145] on div "**********" at bounding box center [588, 141] width 931 height 34
click at [1041, 146] on img at bounding box center [1037, 141] width 21 height 21
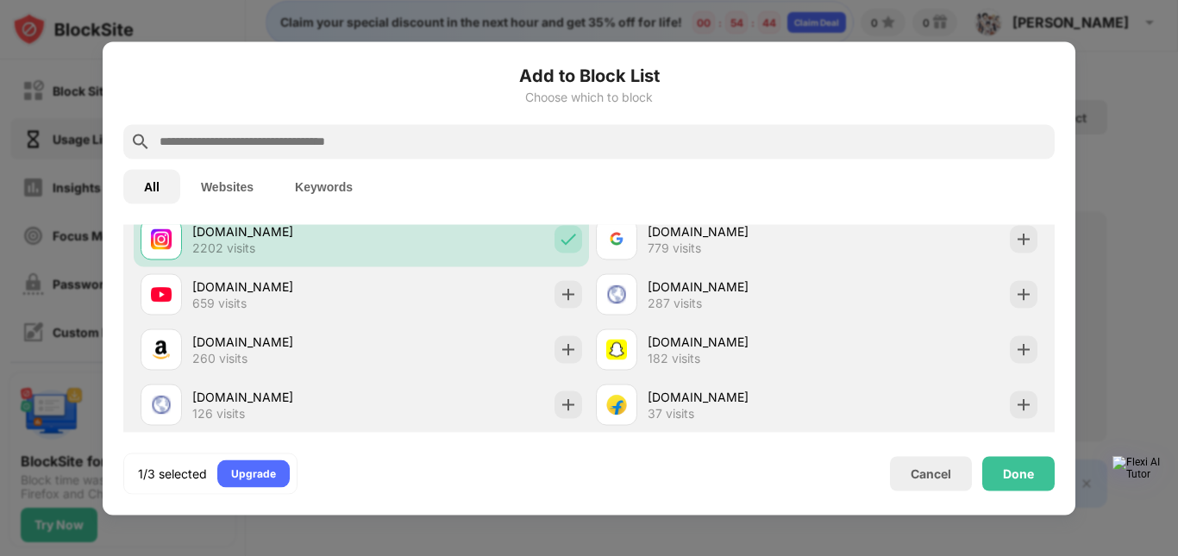
scroll to position [431, 0]
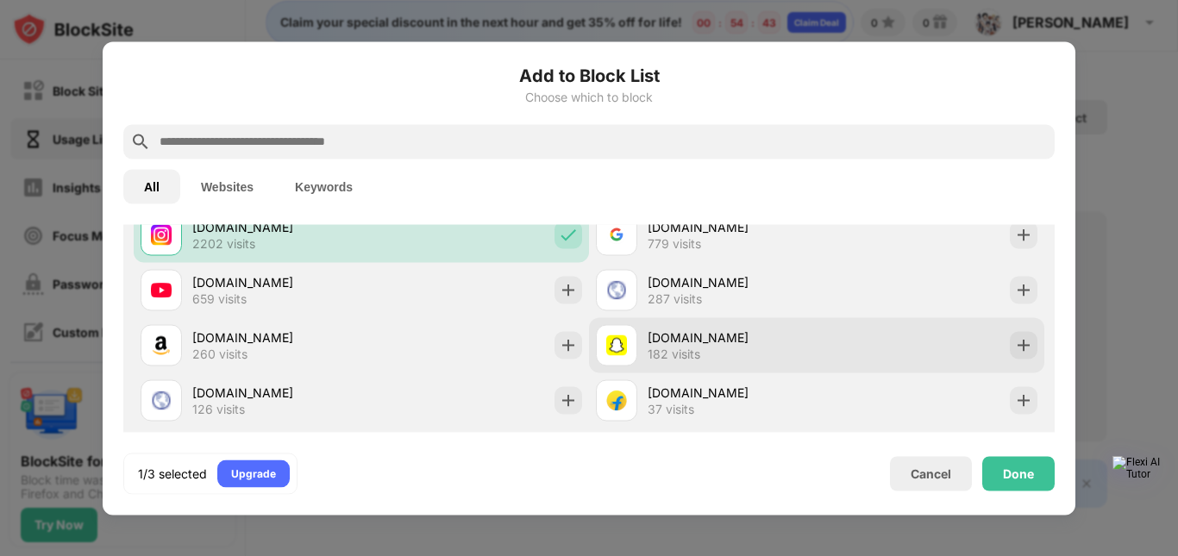
click at [809, 340] on div "[DOMAIN_NAME] 182 visits" at bounding box center [816, 344] width 455 height 55
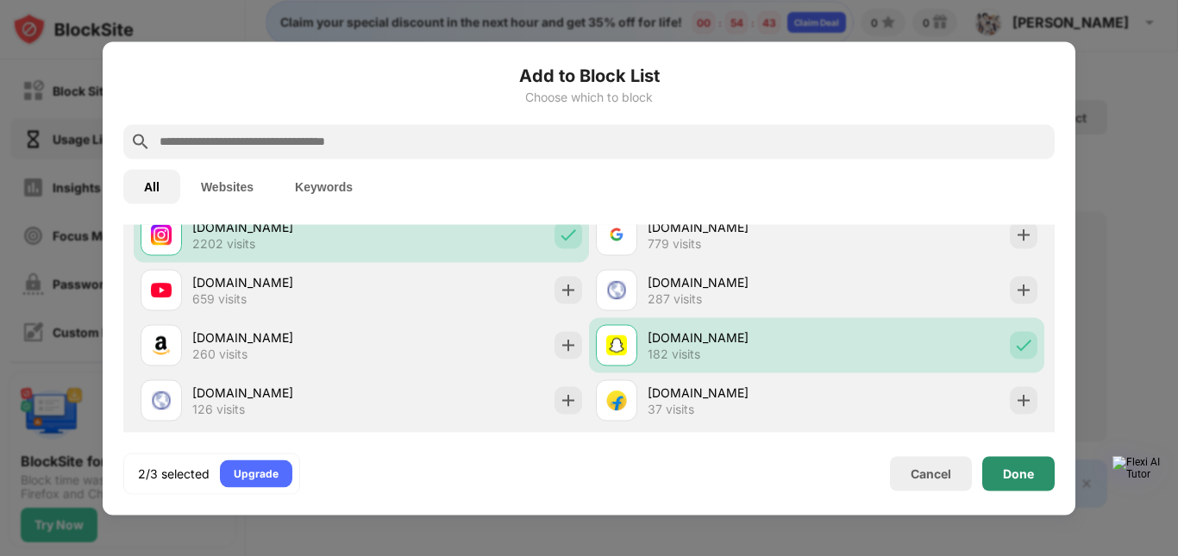
click at [1021, 472] on div "Done" at bounding box center [1018, 473] width 31 height 14
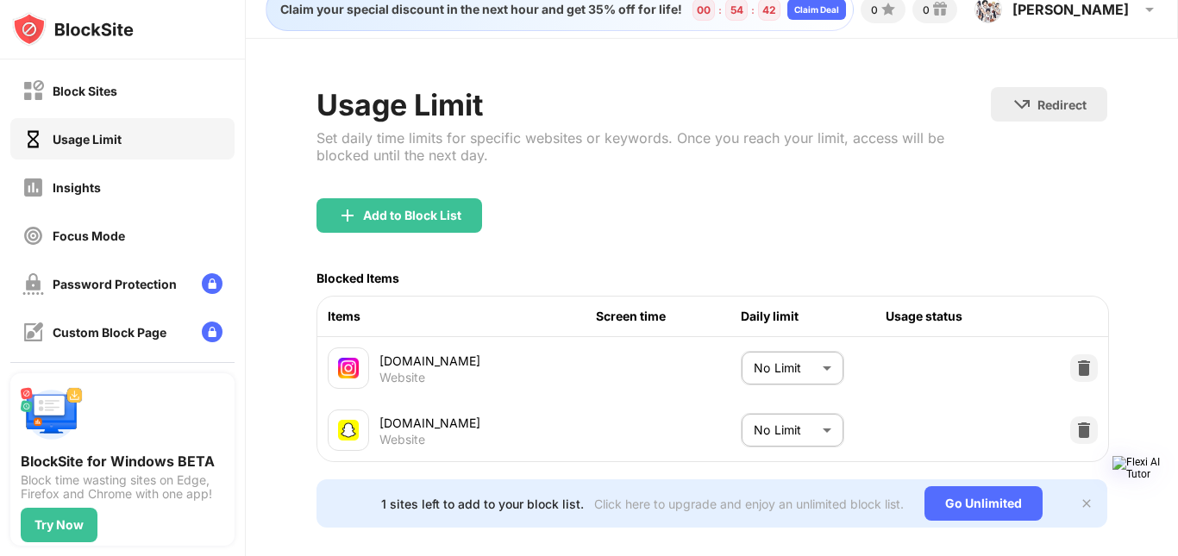
scroll to position [459, 0]
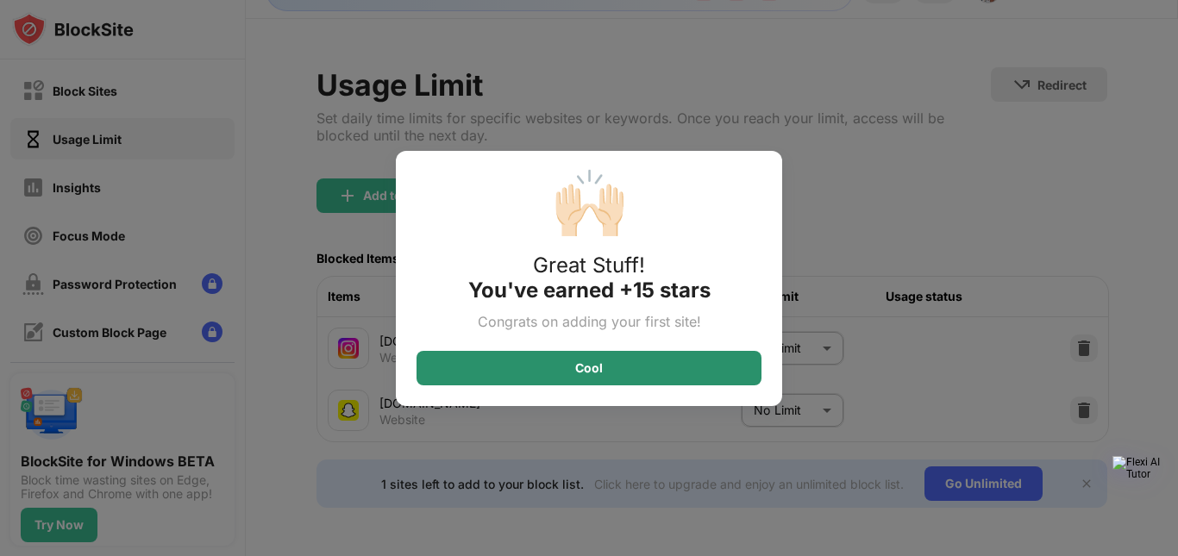
click at [682, 373] on div "Cool" at bounding box center [588, 368] width 345 height 34
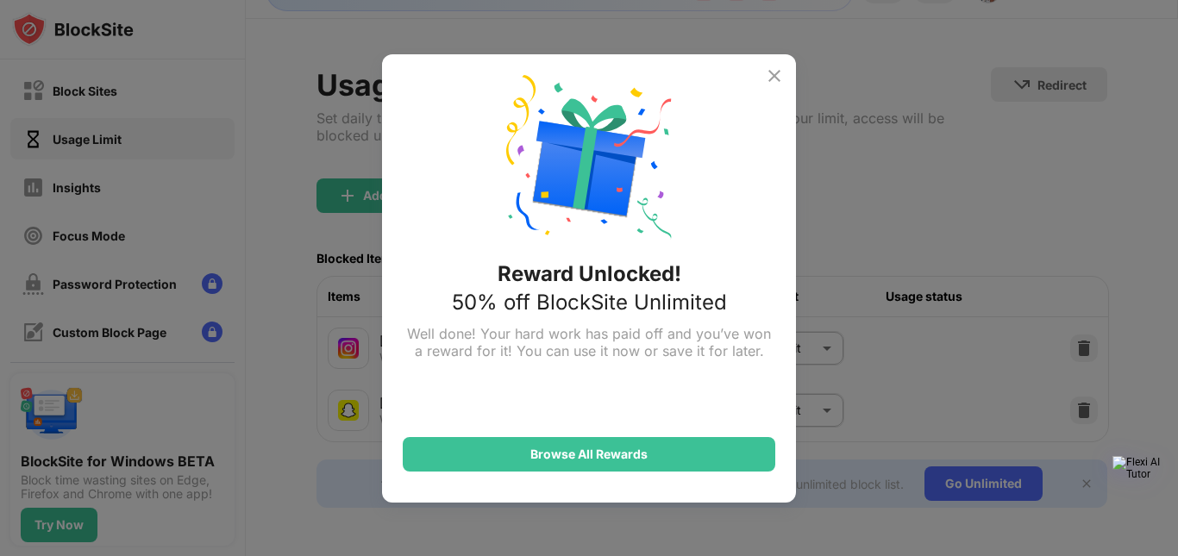
click at [791, 328] on div "Reward Unlocked! 50% off BlockSite Unlimited Well done! Your hard work has paid…" at bounding box center [589, 278] width 414 height 448
click at [770, 79] on img at bounding box center [774, 76] width 21 height 21
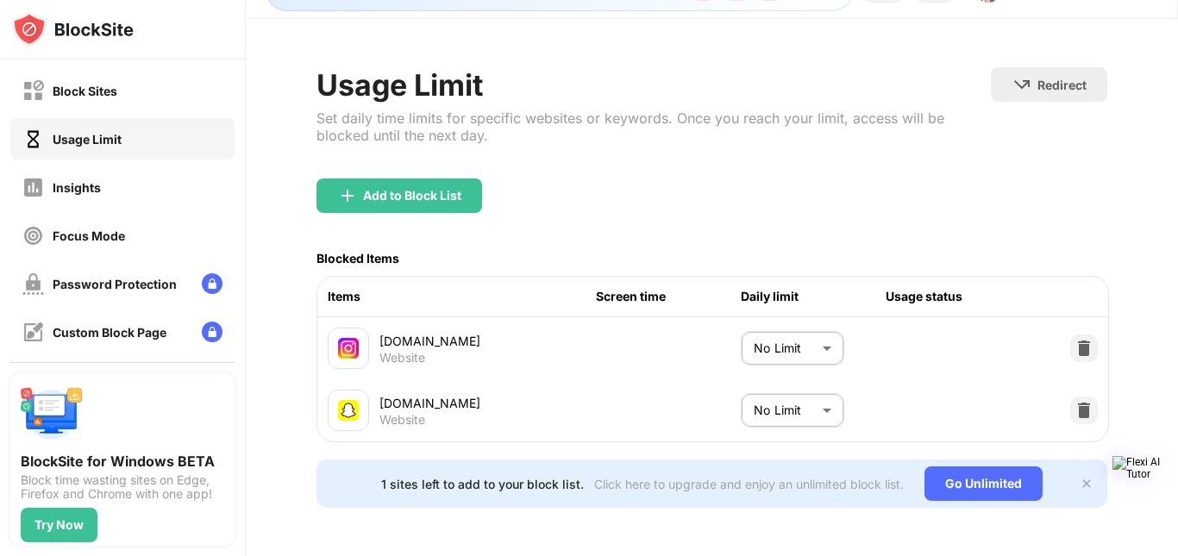
click at [796, 316] on body "Block Sites Usage Limit Insights Focus Mode Password Protection Custom Block Pa…" at bounding box center [589, 278] width 1178 height 556
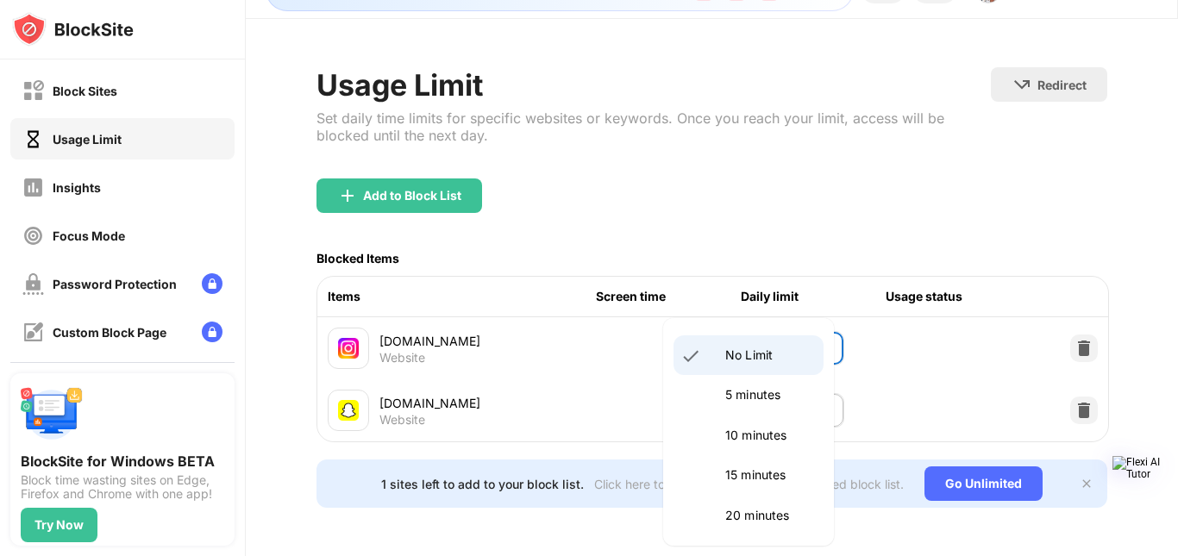
click at [897, 375] on div at bounding box center [589, 278] width 1178 height 556
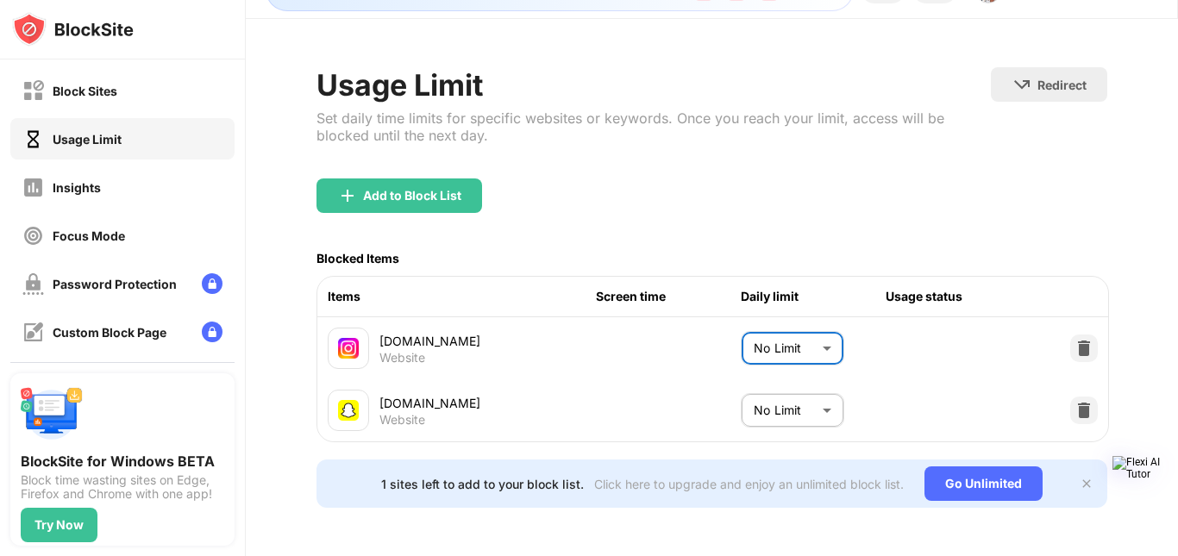
click at [780, 335] on body "Block Sites Usage Limit Insights Focus Mode Password Protection Custom Block Pa…" at bounding box center [589, 278] width 1178 height 556
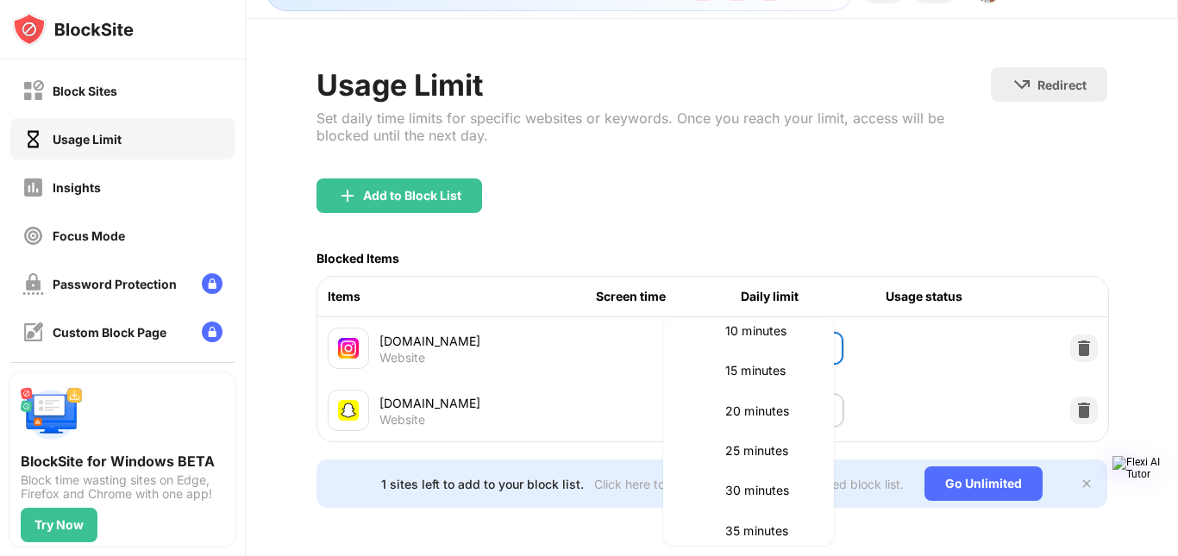
scroll to position [144, 0]
click at [743, 336] on p "15 minutes" at bounding box center [769, 331] width 88 height 19
type input "**"
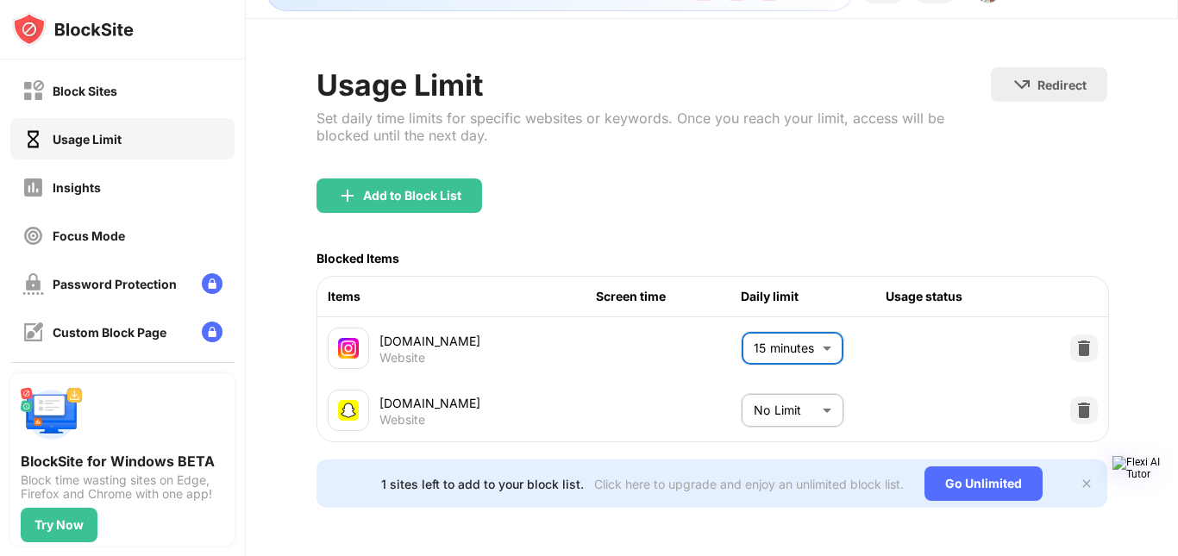
click at [796, 382] on body "Block Sites Usage Limit Insights Focus Mode Password Protection Custom Block Pa…" at bounding box center [589, 278] width 1178 height 556
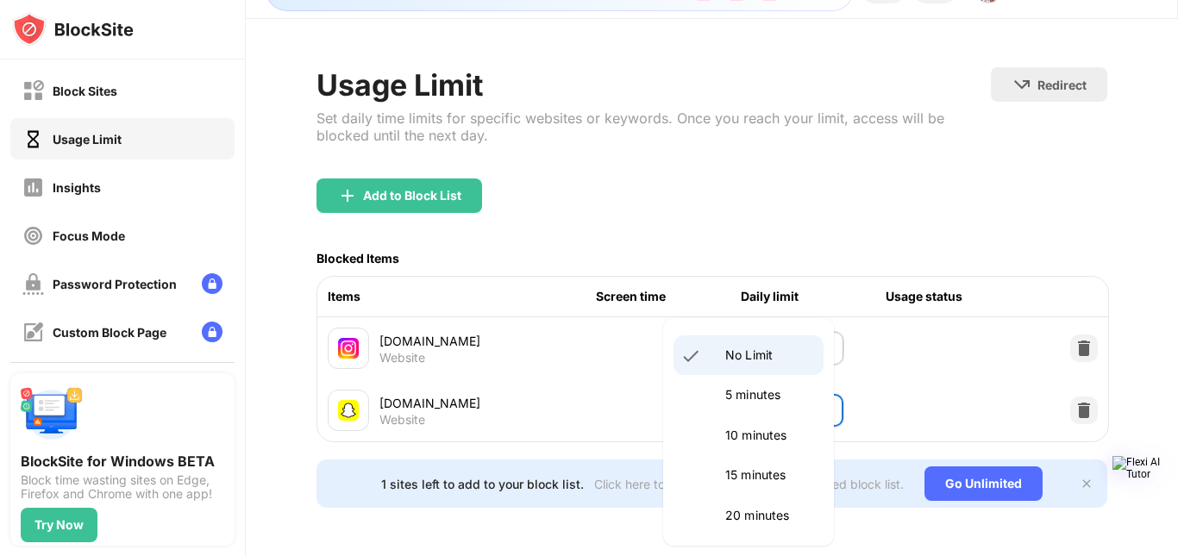
click at [760, 440] on p "10 minutes" at bounding box center [769, 435] width 88 height 19
type input "**"
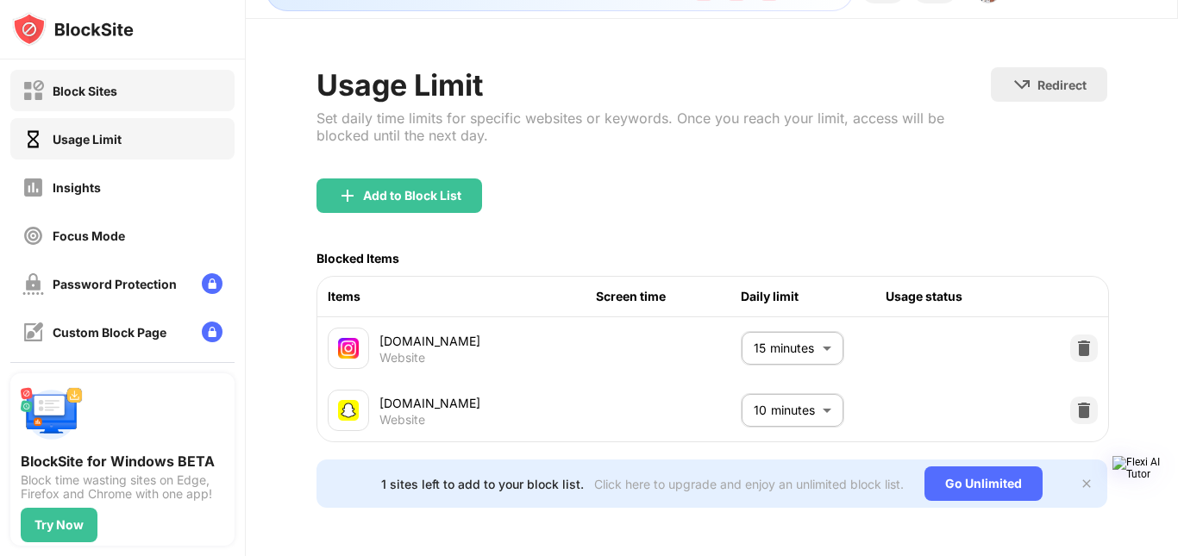
click at [145, 96] on div "Block Sites" at bounding box center [122, 90] width 224 height 41
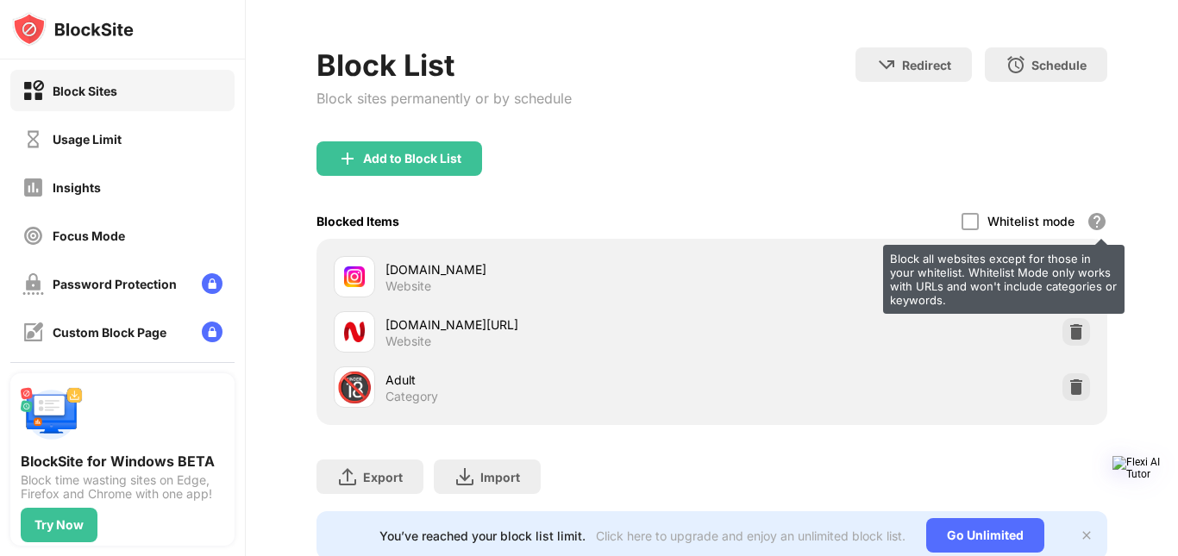
click at [1086, 223] on div "Block all websites except for those in your whitelist. Whitelist Mode only work…" at bounding box center [1096, 221] width 21 height 21
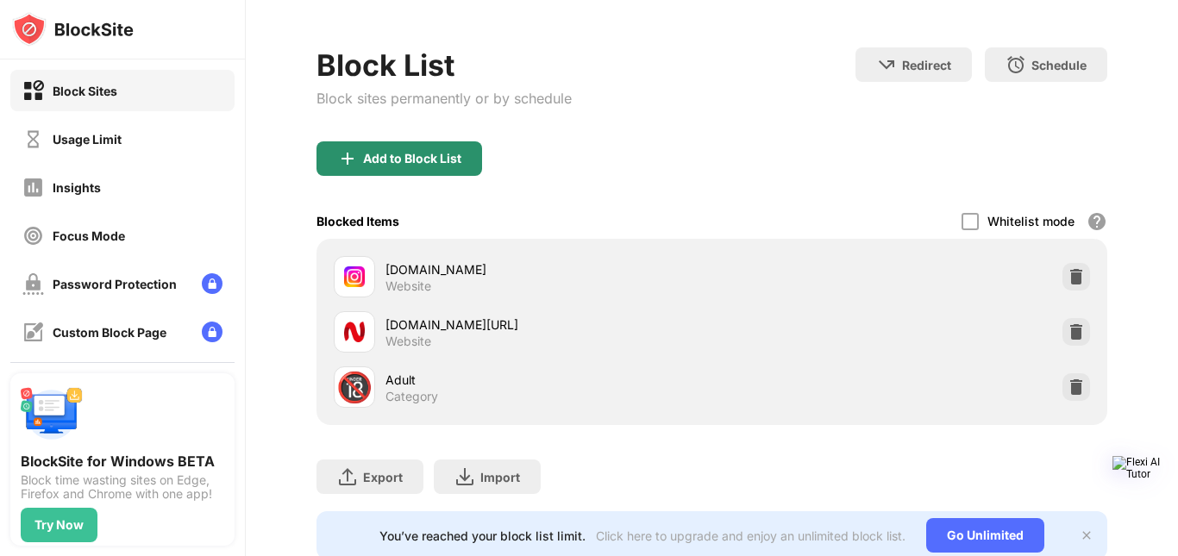
click at [441, 152] on div "Add to Block List" at bounding box center [412, 159] width 98 height 14
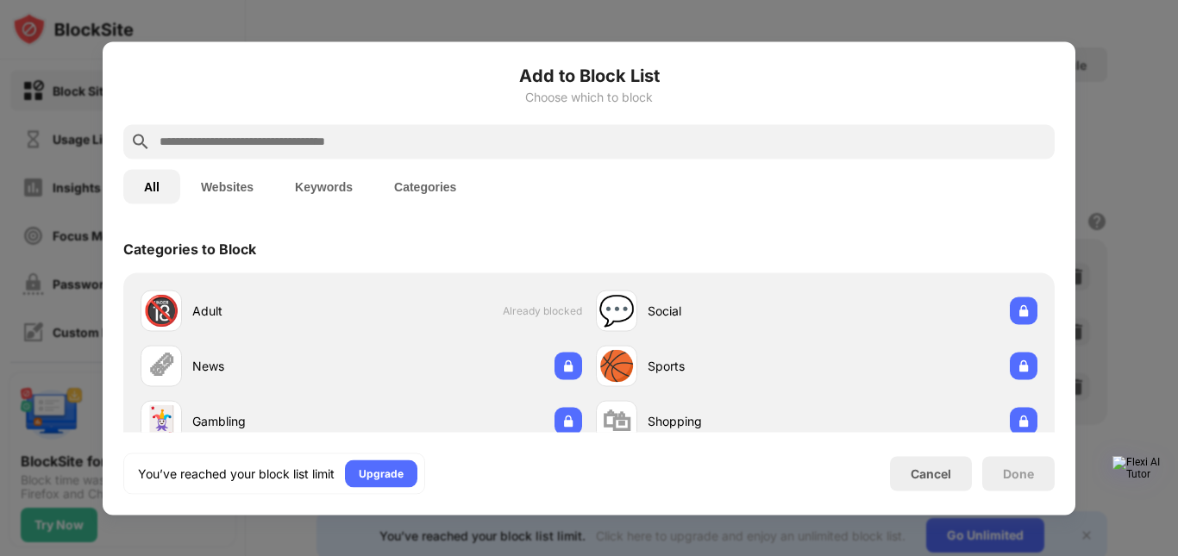
click at [387, 123] on div "Add to Block List Choose which to block" at bounding box center [588, 93] width 931 height 62
click at [382, 131] on input "text" at bounding box center [603, 141] width 890 height 21
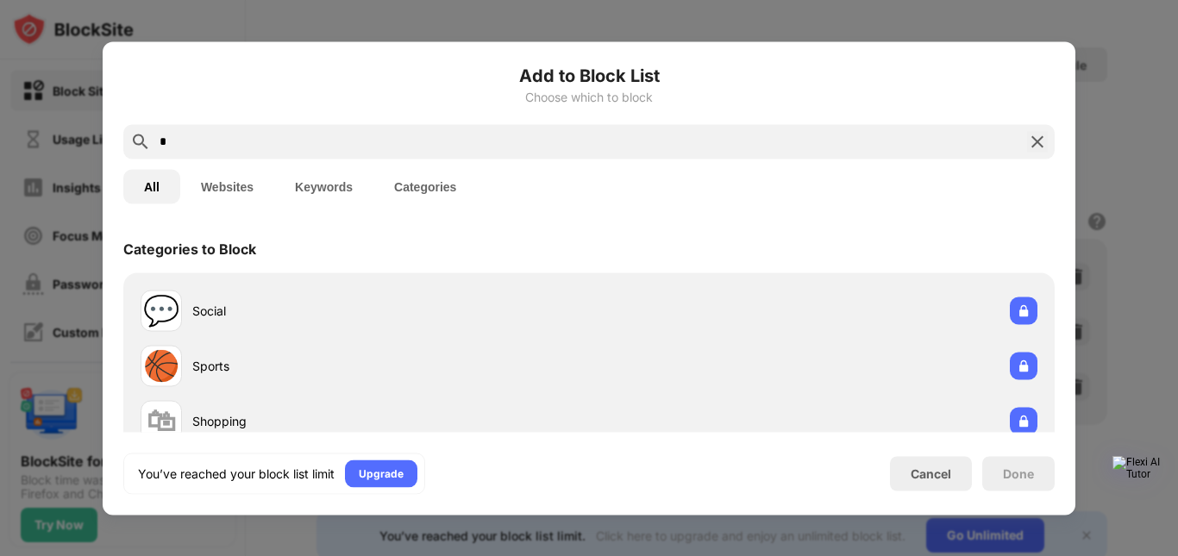
click at [390, 148] on input "*" at bounding box center [589, 141] width 862 height 21
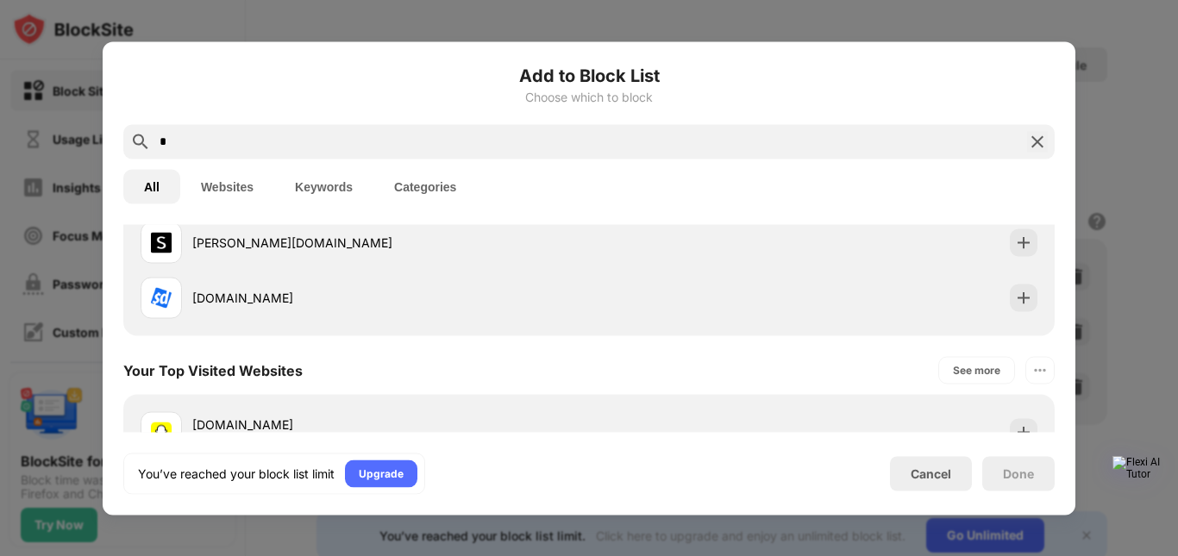
scroll to position [575, 0]
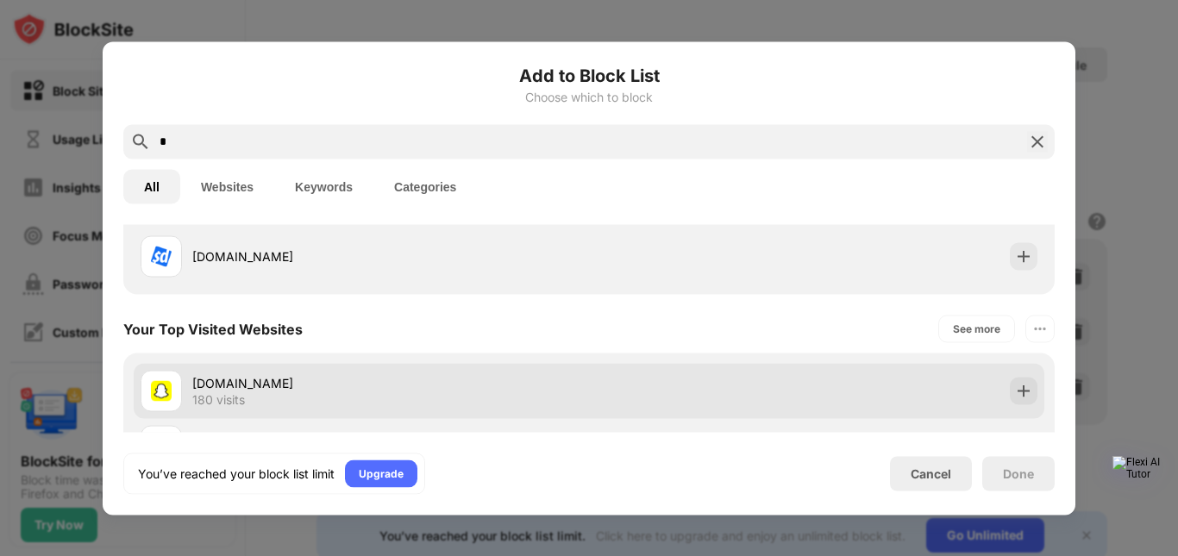
type input "*"
click at [396, 393] on div "[DOMAIN_NAME] 180 visits" at bounding box center [390, 391] width 397 height 34
drag, startPoint x: 865, startPoint y: 397, endPoint x: 923, endPoint y: 398, distance: 58.7
click at [866, 397] on div "[DOMAIN_NAME] 180 visits" at bounding box center [589, 390] width 910 height 55
click at [1015, 397] on img at bounding box center [1023, 390] width 17 height 17
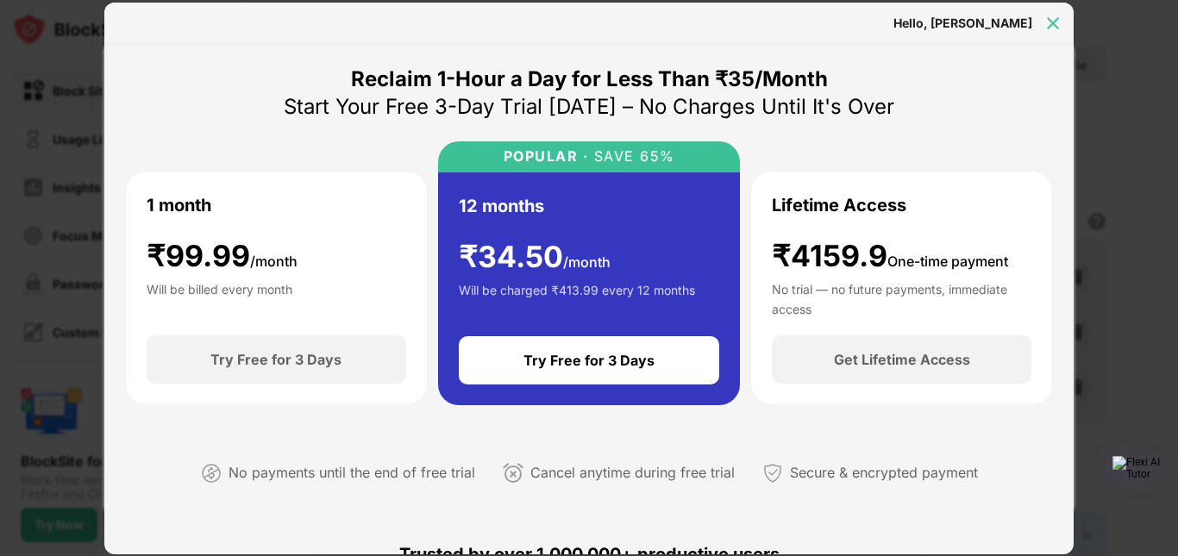
click at [1044, 16] on img at bounding box center [1052, 23] width 17 height 17
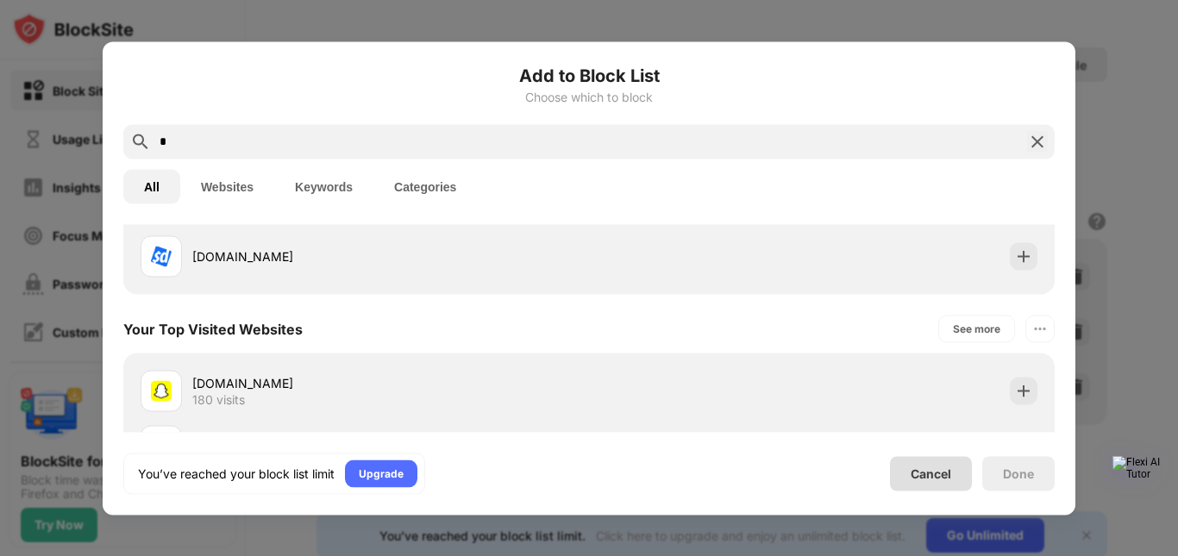
click at [941, 487] on div "Cancel" at bounding box center [931, 473] width 82 height 34
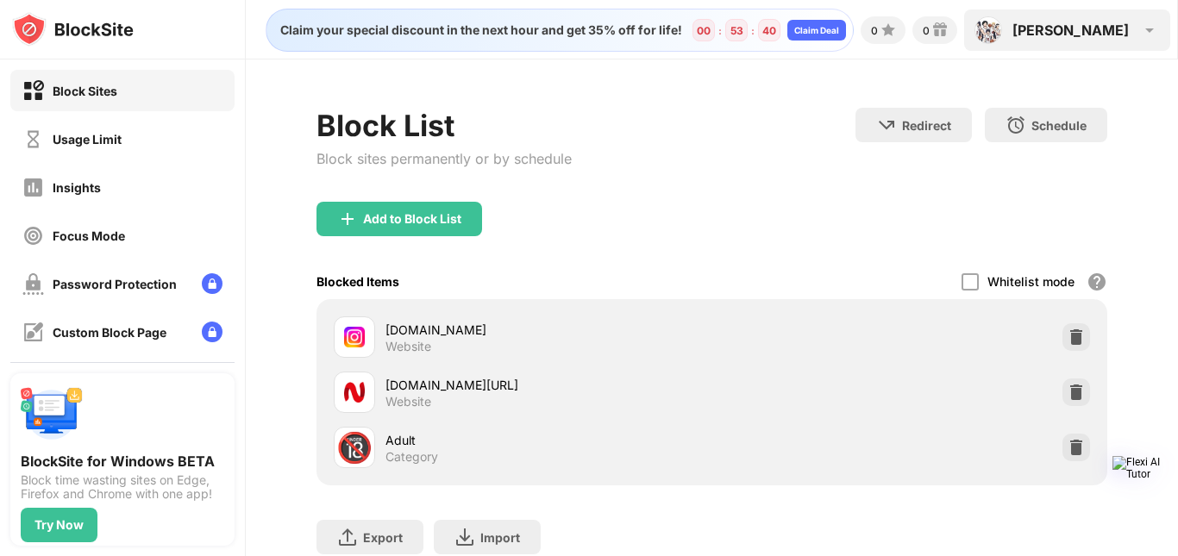
click at [1085, 23] on div "[PERSON_NAME]" at bounding box center [1070, 30] width 116 height 17
click at [1093, 32] on div "[PERSON_NAME]" at bounding box center [1070, 30] width 116 height 17
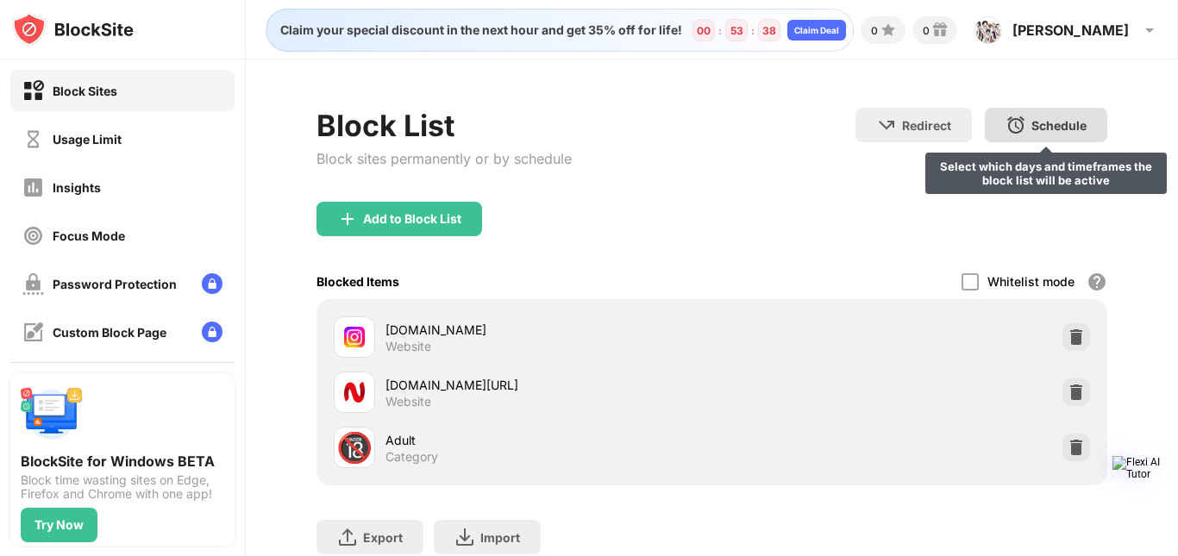
click at [1037, 136] on div "Schedule Select which days and timeframes the block list will be active" at bounding box center [1046, 125] width 122 height 34
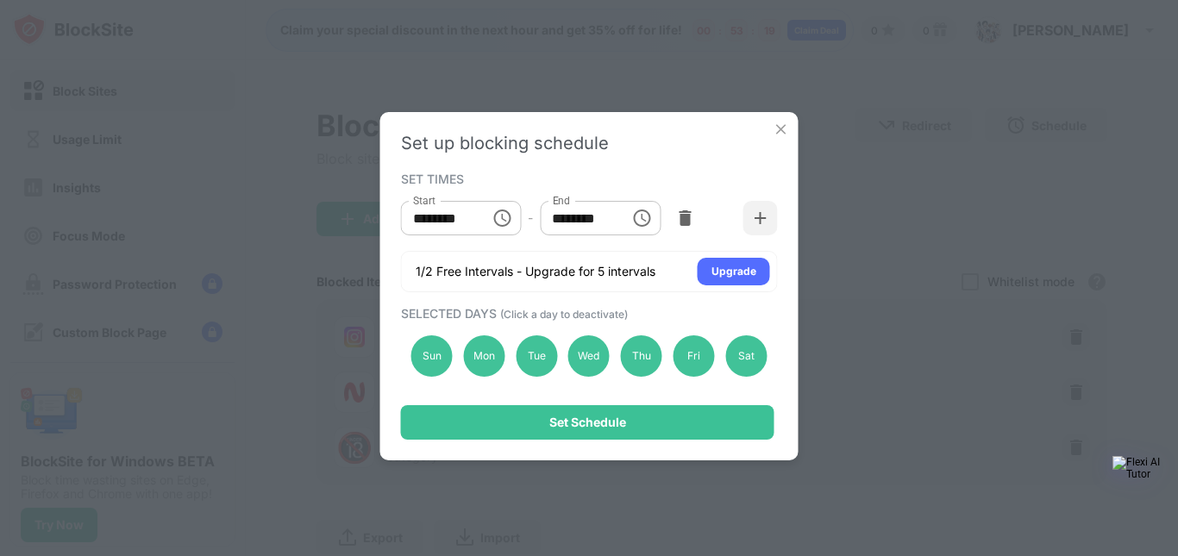
click at [787, 123] on img at bounding box center [781, 129] width 17 height 17
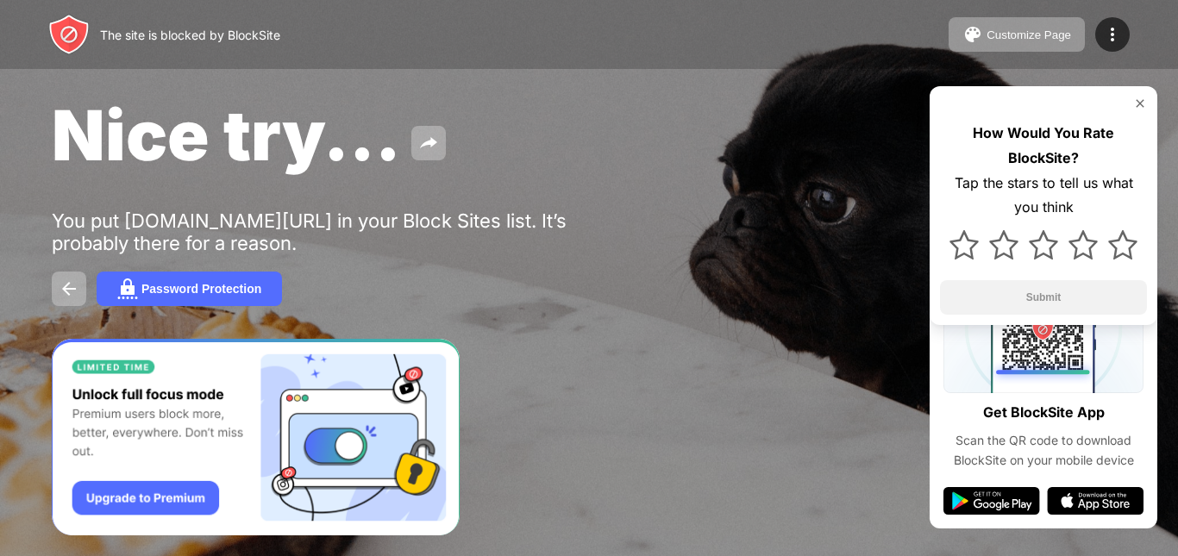
click at [1139, 109] on img at bounding box center [1140, 104] width 14 height 14
click at [1001, 36] on div "Customize Page" at bounding box center [1028, 34] width 84 height 13
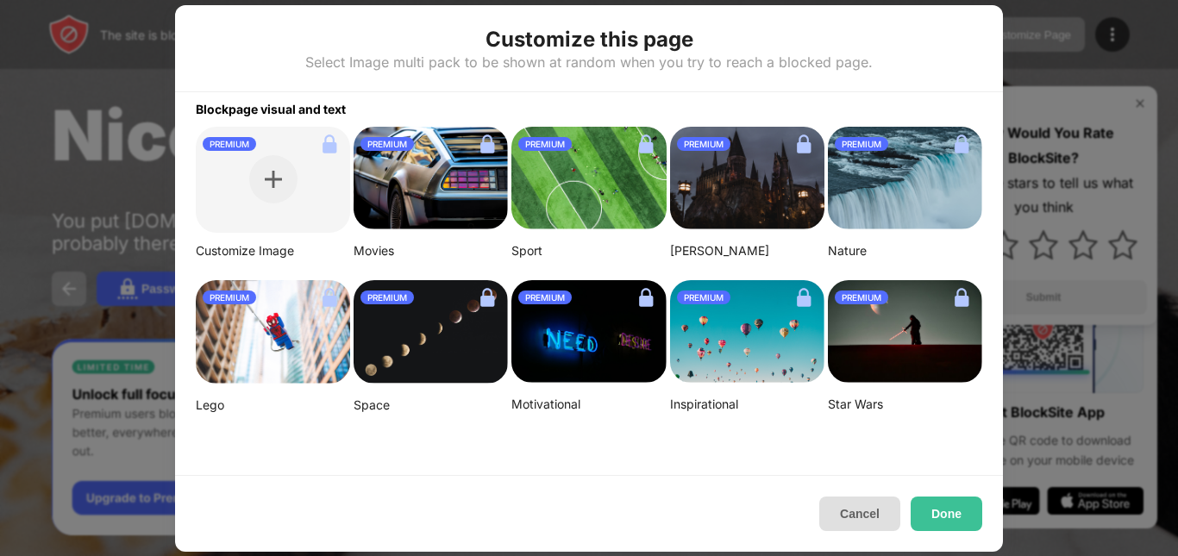
click at [850, 509] on button "Cancel" at bounding box center [859, 514] width 81 height 34
